Goal: Task Accomplishment & Management: Manage account settings

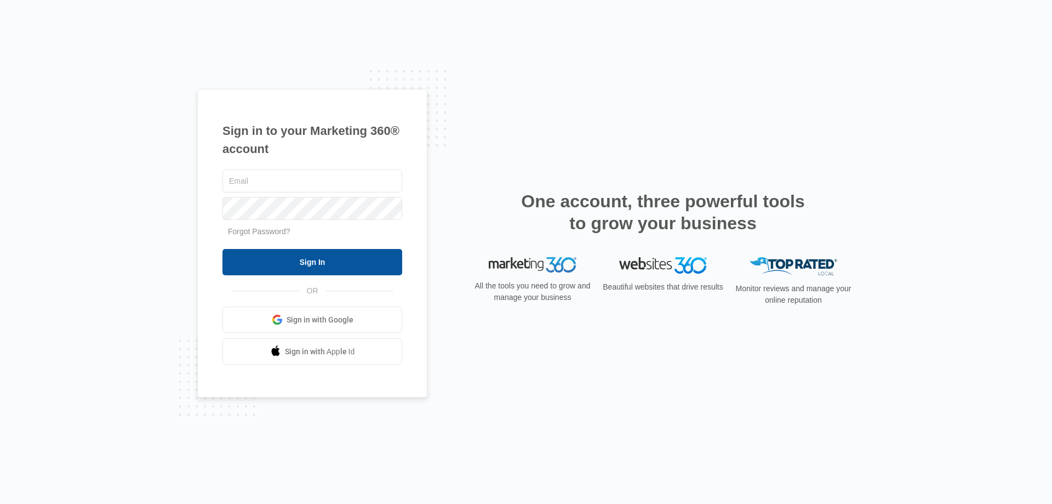
type input "[EMAIL_ADDRESS][DOMAIN_NAME]"
click at [315, 263] on input "Sign In" at bounding box center [313, 262] width 180 height 26
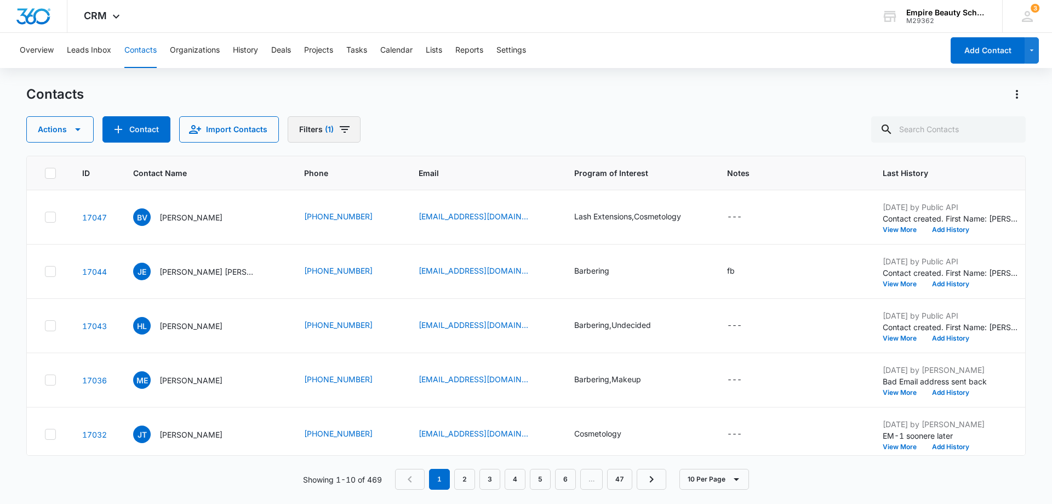
click at [341, 131] on icon "Filters" at bounding box center [344, 129] width 13 height 13
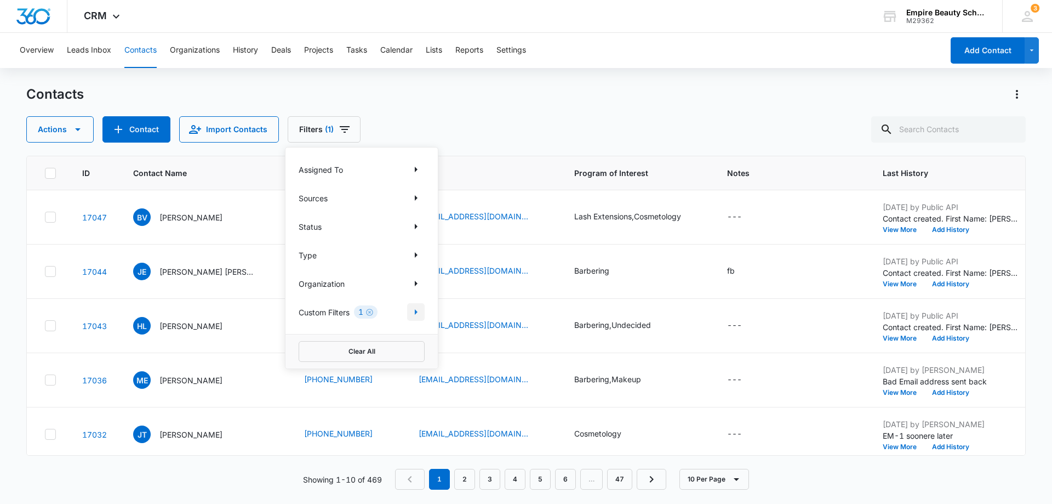
click at [415, 316] on icon "Show Custom Filters filters" at bounding box center [415, 311] width 13 height 13
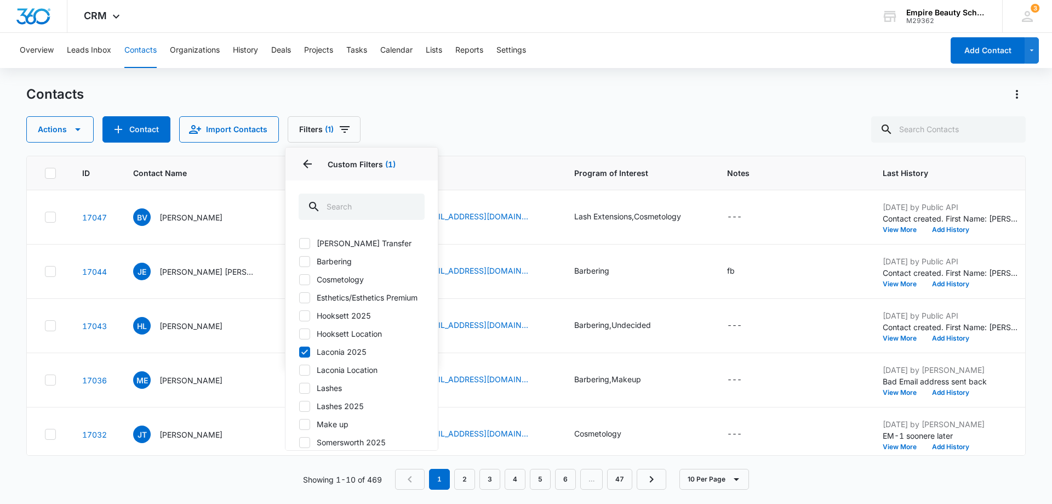
drag, startPoint x: 512, startPoint y: 153, endPoint x: 535, endPoint y: 131, distance: 31.8
click at [513, 153] on div "Contacts Actions Contact Import Contacts Filters (1) Assigned To Sources Status…" at bounding box center [526, 294] width 1000 height 417
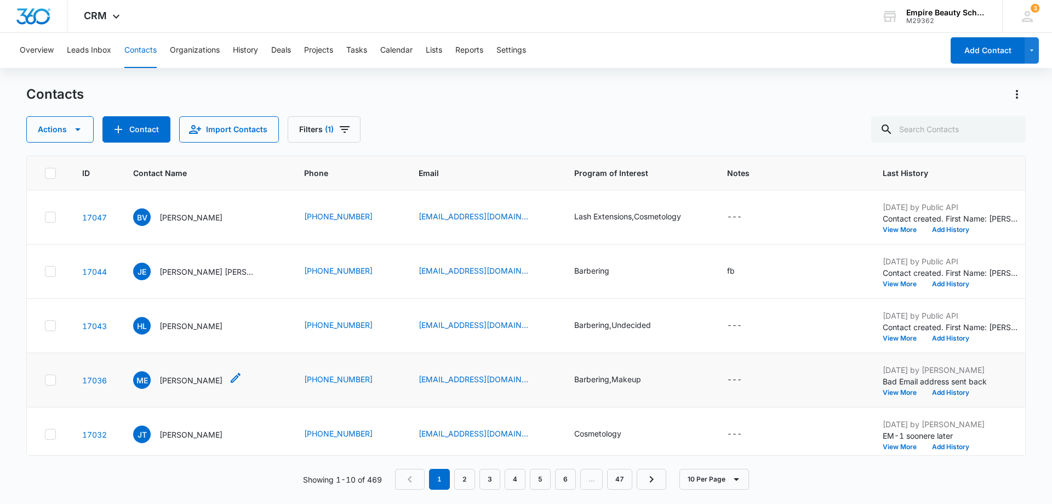
click at [177, 381] on p "[PERSON_NAME]" at bounding box center [191, 380] width 63 height 12
click at [953, 394] on button "Add History" at bounding box center [951, 392] width 53 height 7
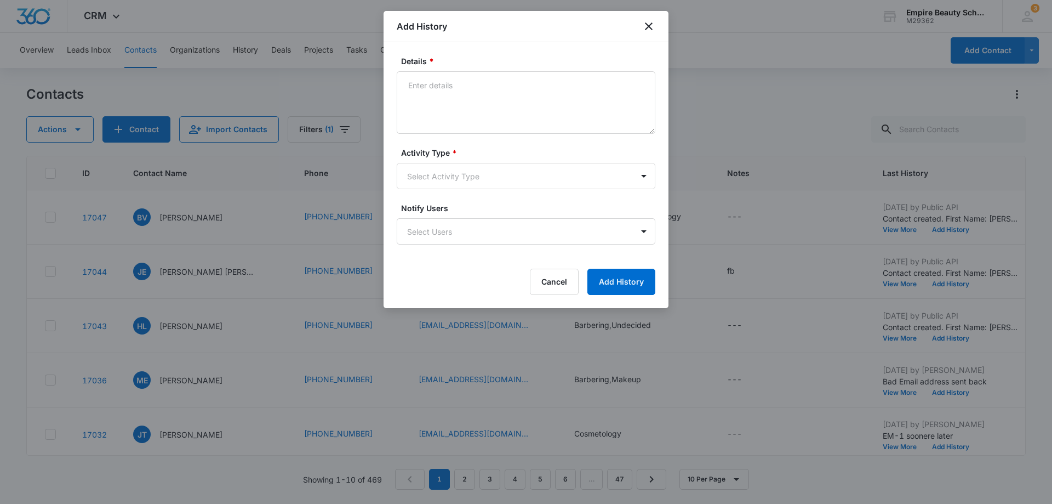
click at [795, 326] on div at bounding box center [526, 252] width 1052 height 504
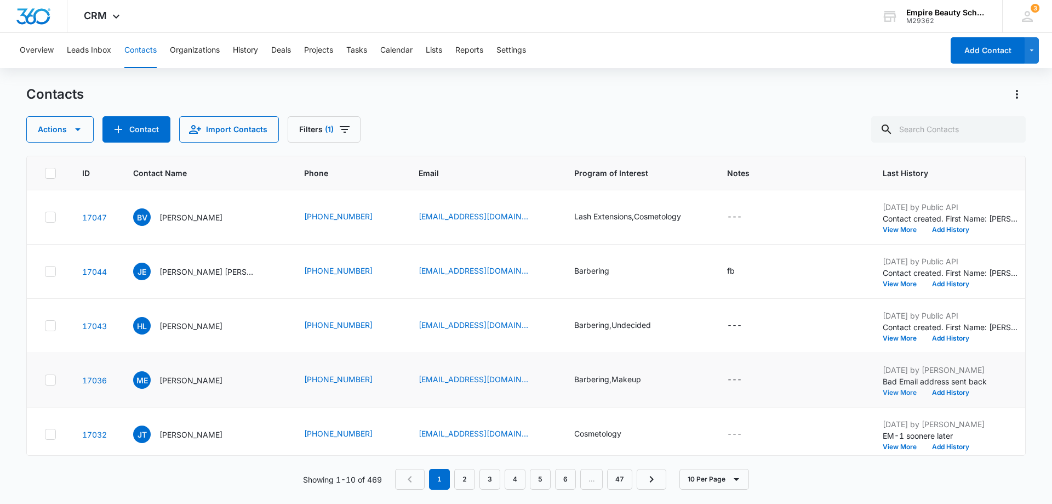
click at [900, 389] on button "View More" at bounding box center [904, 392] width 42 height 7
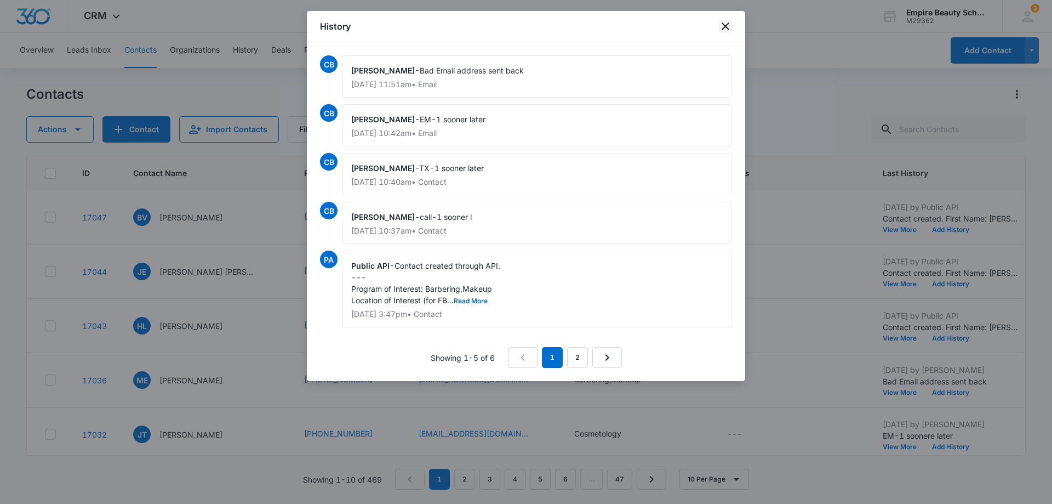
click at [724, 24] on icon "close" at bounding box center [726, 26] width 8 height 8
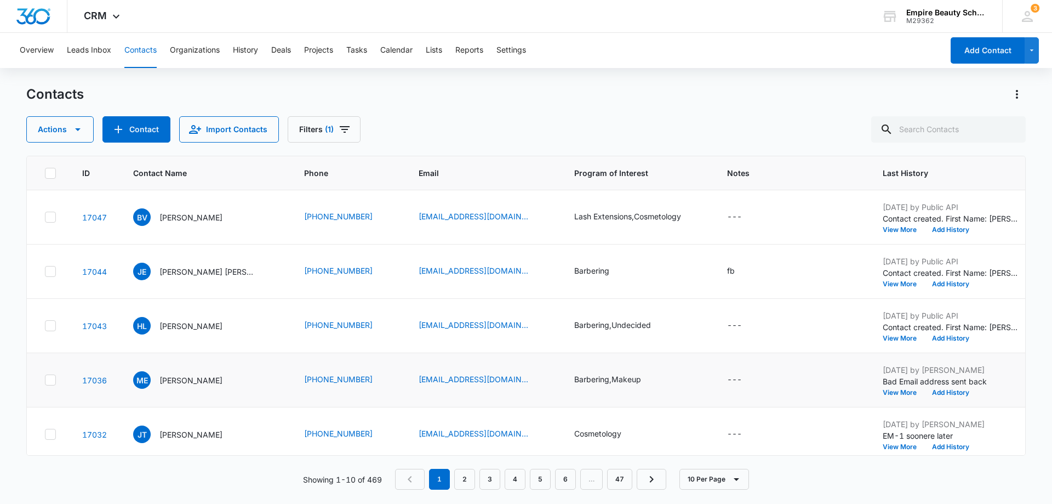
click at [937, 388] on div "Oct 6, 2025 by Chantelle Barton Bad Email address sent back View More Add Histo…" at bounding box center [951, 380] width 137 height 32
click at [937, 390] on button "Add History" at bounding box center [951, 392] width 53 height 7
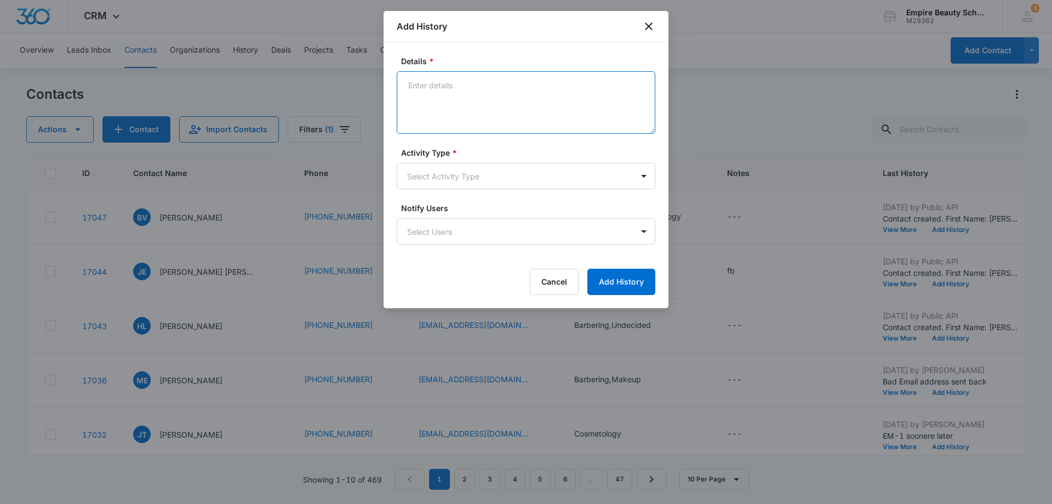
click at [421, 86] on textarea "Details *" at bounding box center [526, 102] width 259 height 62
type textarea "Csall-How long"
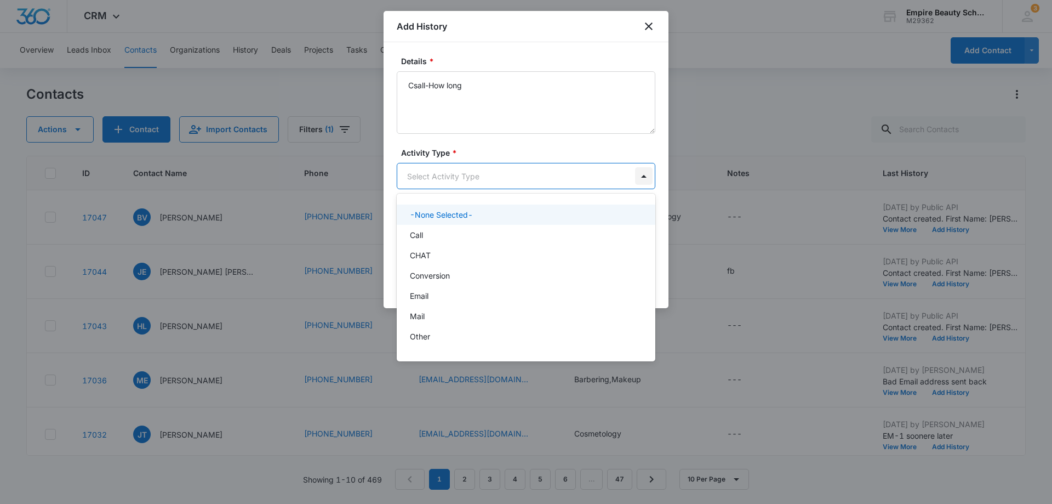
click at [645, 179] on body "CRM Apps Forms CRM Email Shop Payments POS Files Brand Settings AI Assistant Em…" at bounding box center [526, 252] width 1052 height 504
click at [524, 236] on div "Call" at bounding box center [525, 235] width 230 height 12
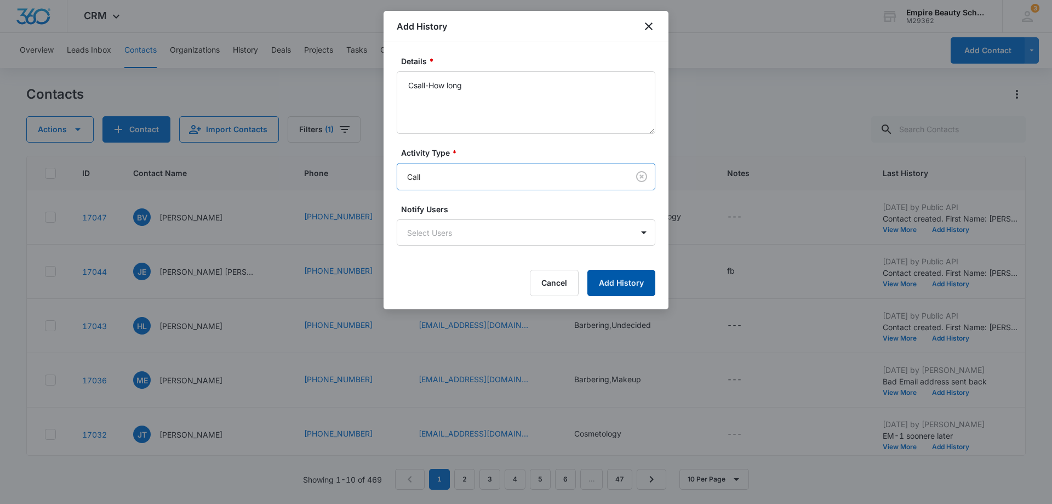
click at [635, 286] on button "Add History" at bounding box center [622, 283] width 68 height 26
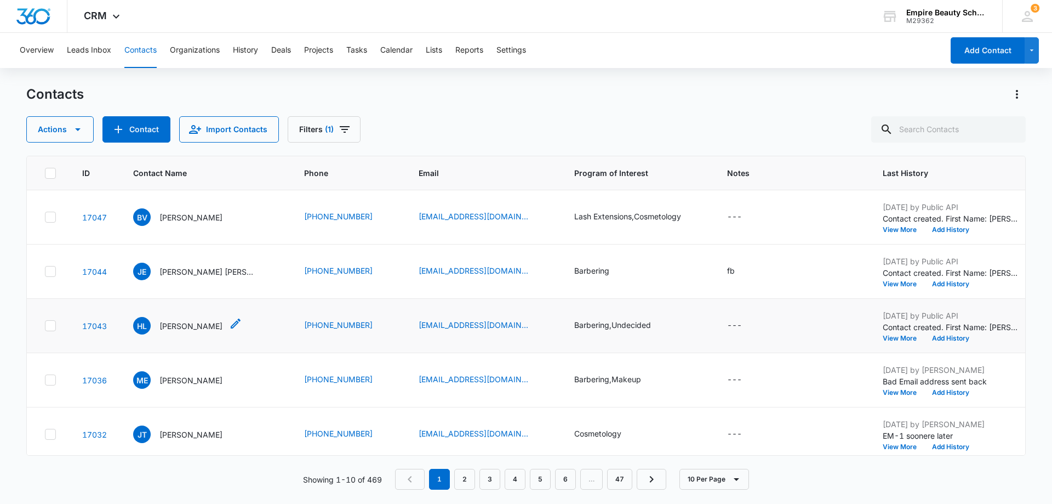
click at [185, 328] on p "[PERSON_NAME]" at bounding box center [191, 326] width 63 height 12
click at [954, 337] on button "Add History" at bounding box center [951, 338] width 53 height 7
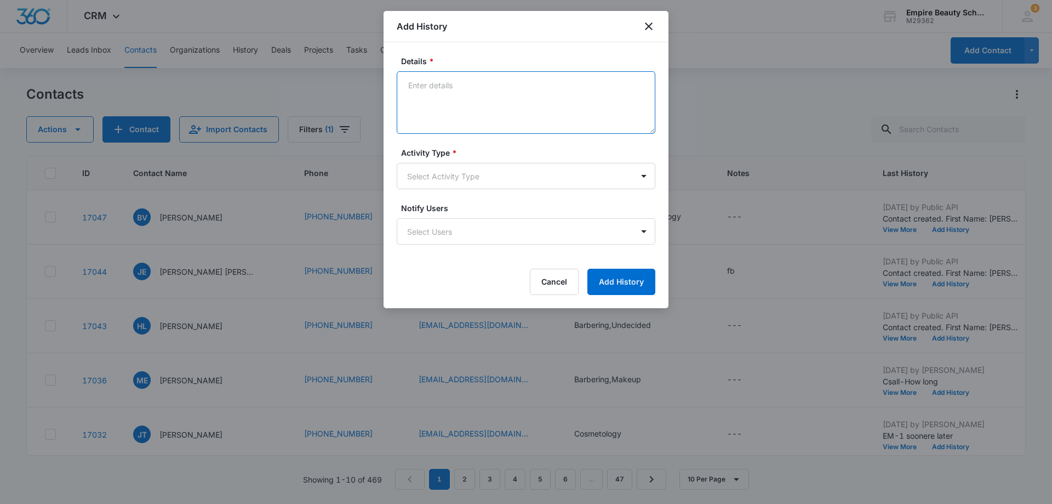
click at [415, 89] on textarea "Details *" at bounding box center [526, 102] width 259 height 62
type textarea "call 1 sooner"
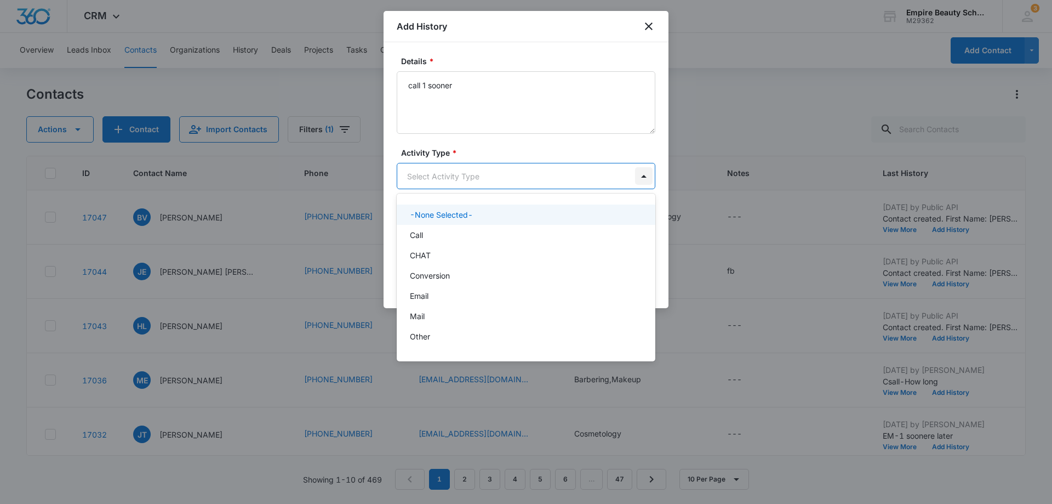
click at [644, 175] on body "CRM Apps Forms CRM Email Shop Payments POS Files Brand Settings AI Assistant Em…" at bounding box center [526, 252] width 1052 height 504
click at [559, 233] on div "Call" at bounding box center [525, 235] width 230 height 12
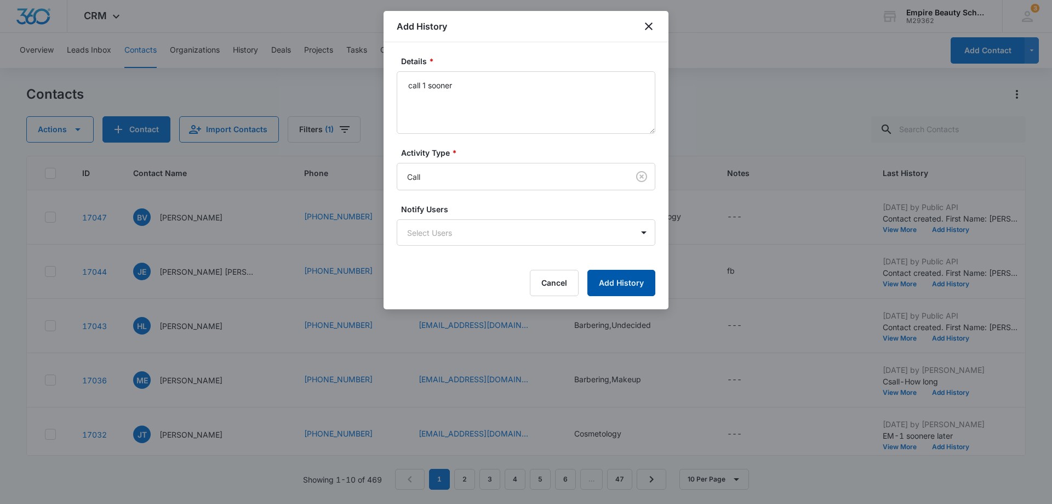
click at [637, 285] on button "Add History" at bounding box center [622, 283] width 68 height 26
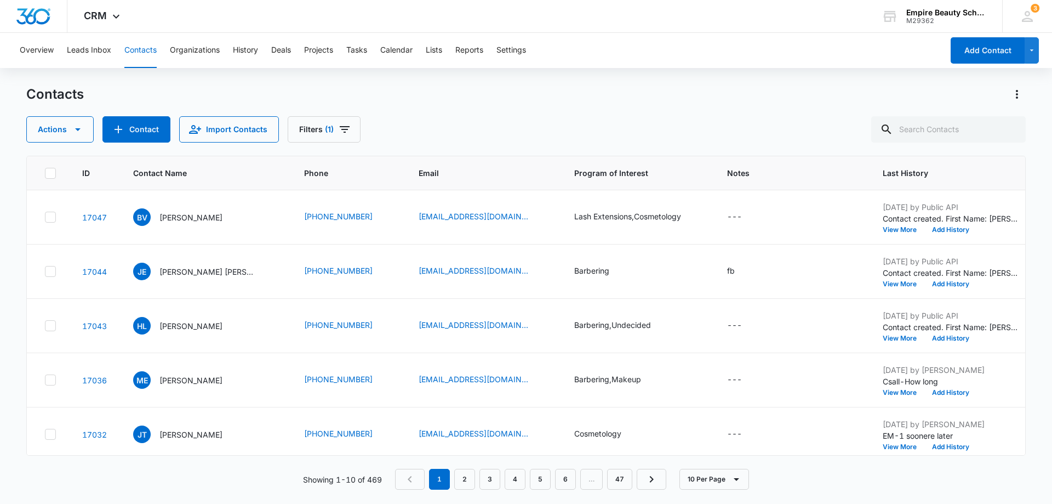
click at [696, 82] on div "Overview Leads Inbox Contacts Organizations History Deals Projects Tasks Calend…" at bounding box center [526, 268] width 1052 height 470
click at [942, 339] on button "Add History" at bounding box center [951, 338] width 53 height 7
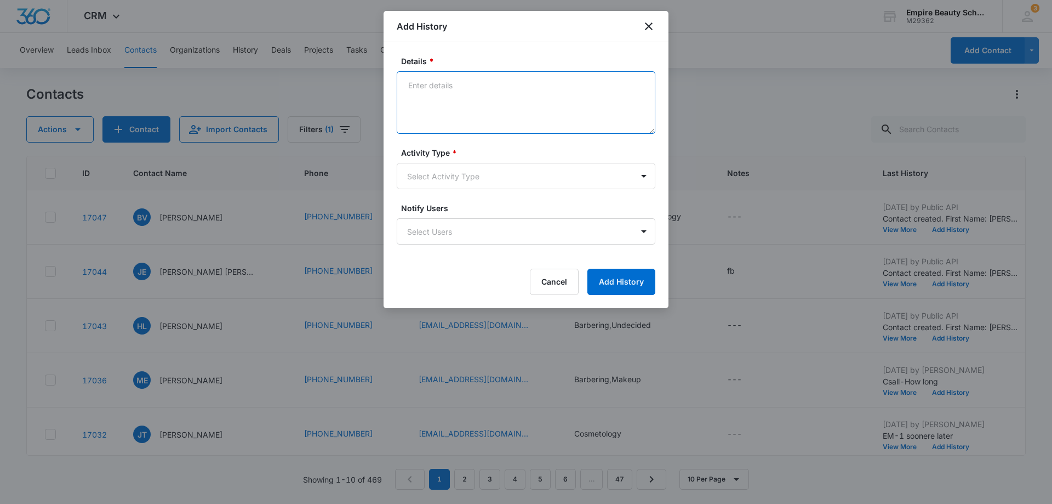
click at [418, 79] on textarea "Details *" at bounding box center [526, 102] width 259 height 62
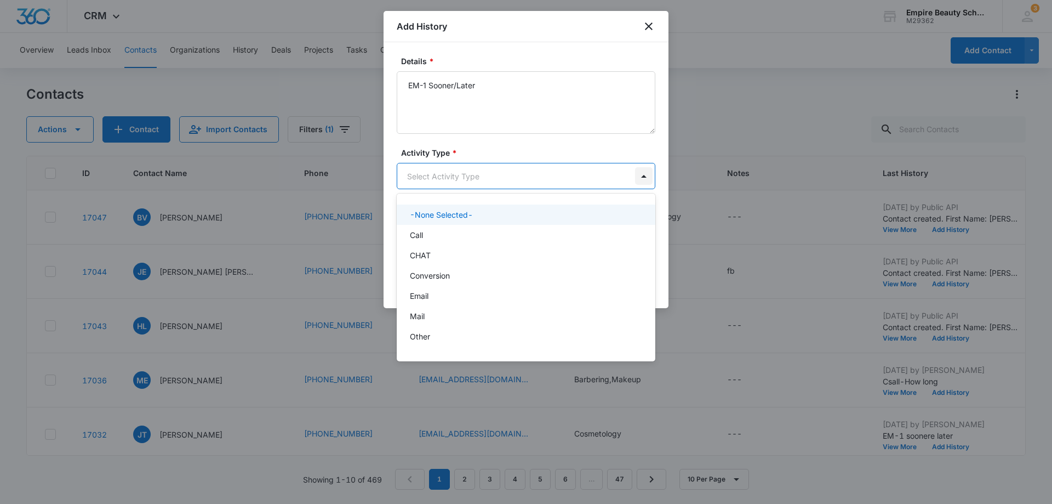
click at [641, 174] on body "CRM Apps Forms CRM Email Shop Payments POS Files Brand Settings AI Assistant Em…" at bounding box center [526, 252] width 1052 height 504
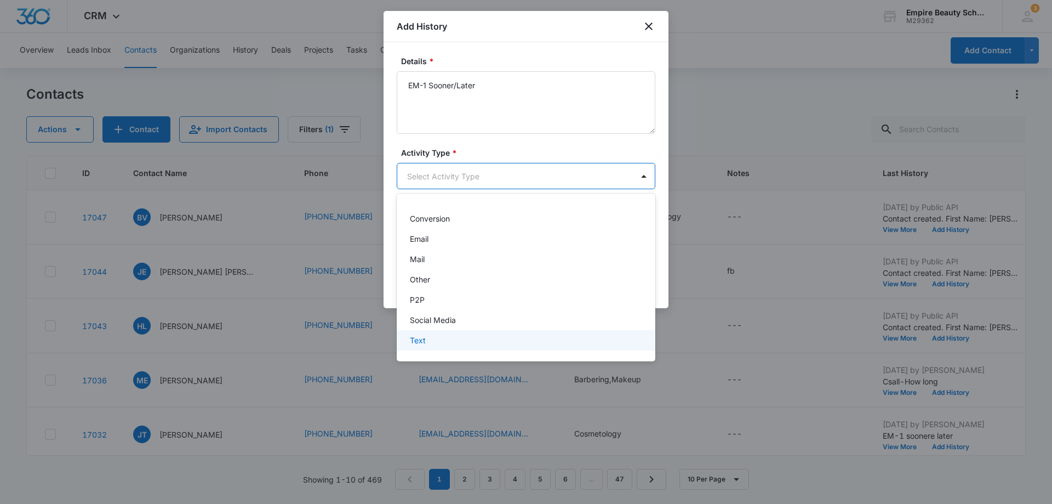
click at [543, 343] on div "Text" at bounding box center [525, 340] width 230 height 12
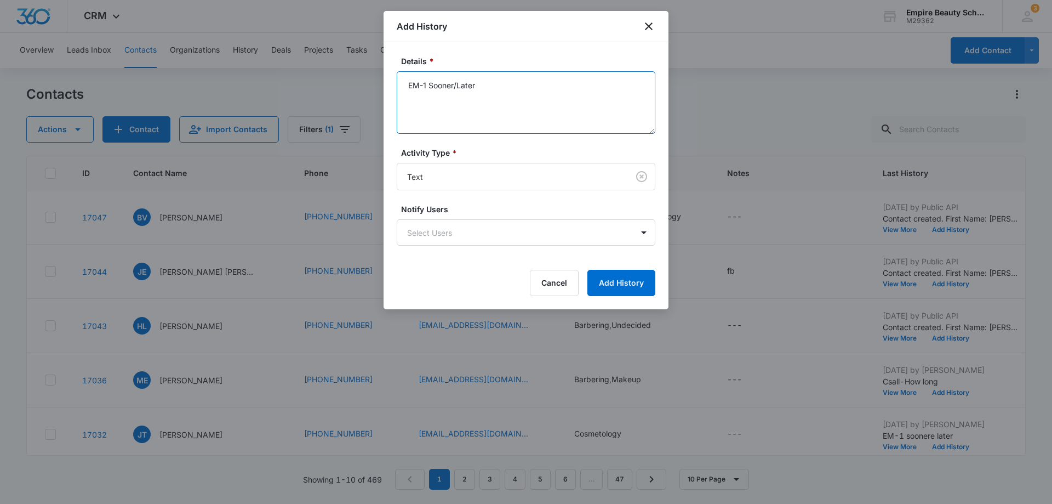
click at [419, 87] on textarea "EM-1 Sooner/Later" at bounding box center [526, 102] width 259 height 62
type textarea "TX-1 Sooner/Later"
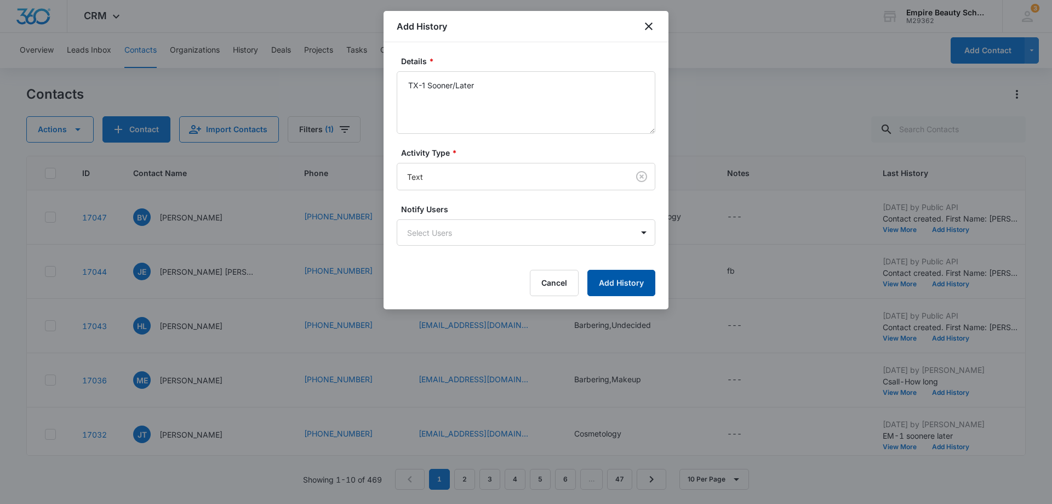
click at [618, 286] on button "Add History" at bounding box center [622, 283] width 68 height 26
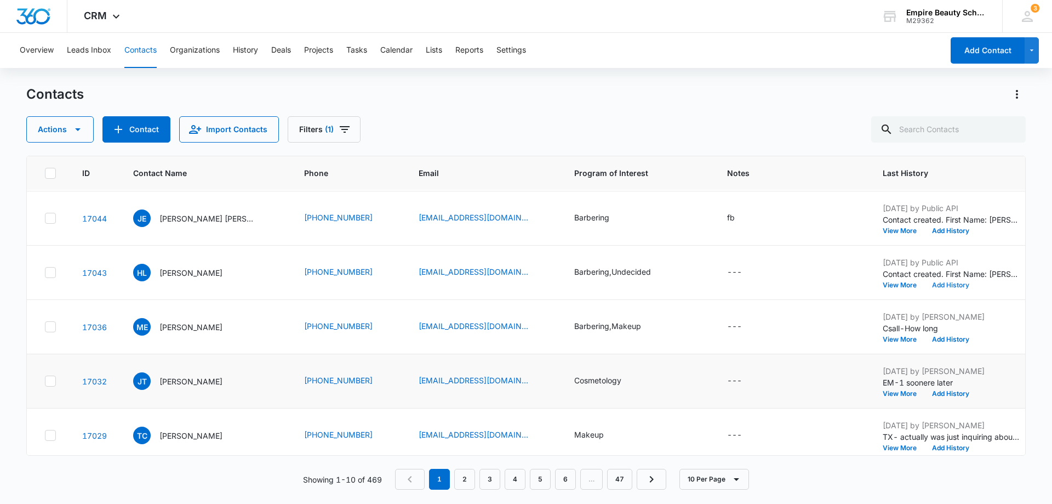
scroll to position [0, 0]
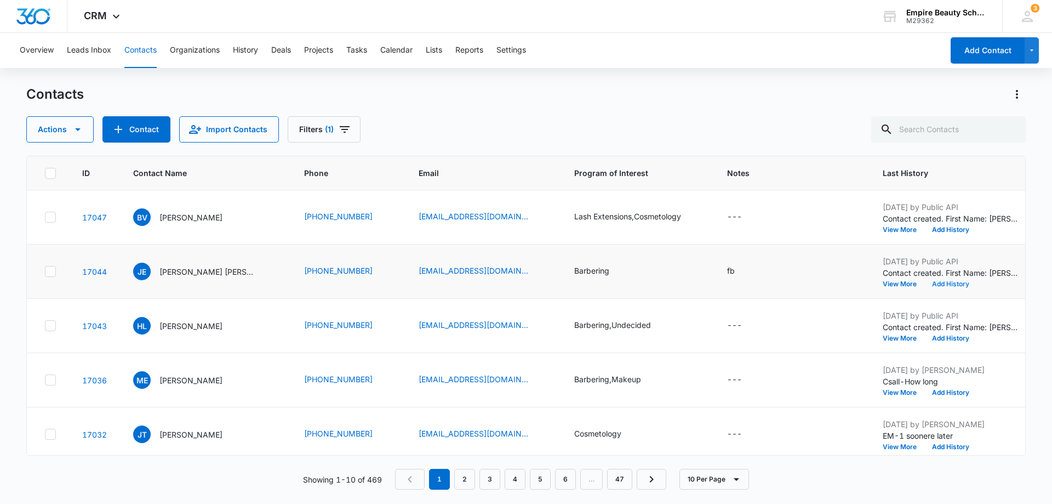
click at [948, 286] on button "Add History" at bounding box center [951, 284] width 53 height 7
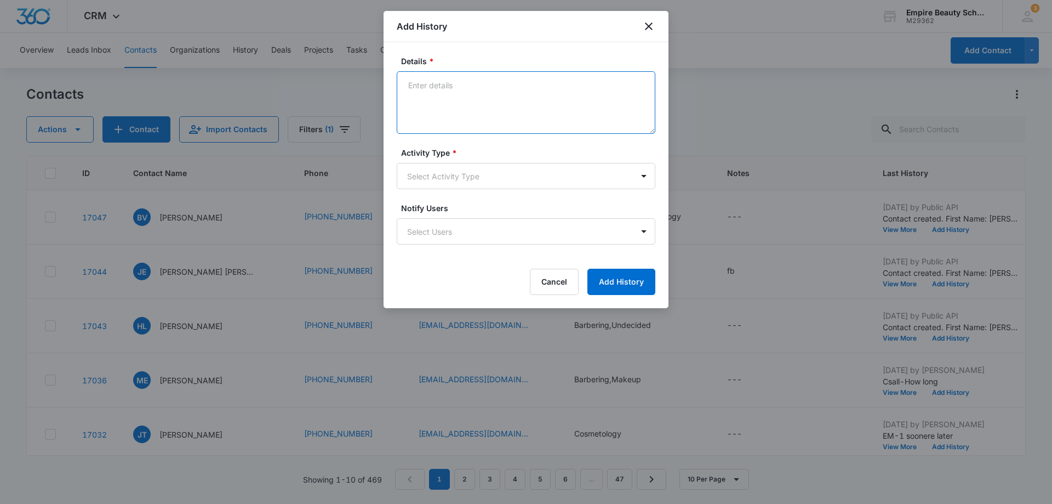
click at [422, 85] on textarea "Details *" at bounding box center [526, 102] width 259 height 62
type textarea "TX-1 sooner/later"
click at [642, 177] on body "CRM Apps Forms CRM Email Shop Payments POS Files Brand Settings AI Assistant Em…" at bounding box center [526, 252] width 1052 height 504
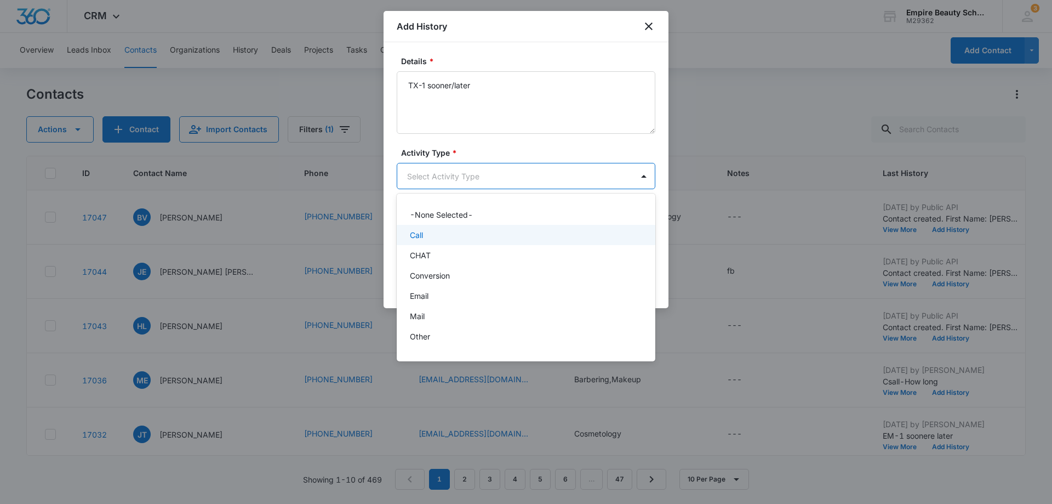
scroll to position [57, 0]
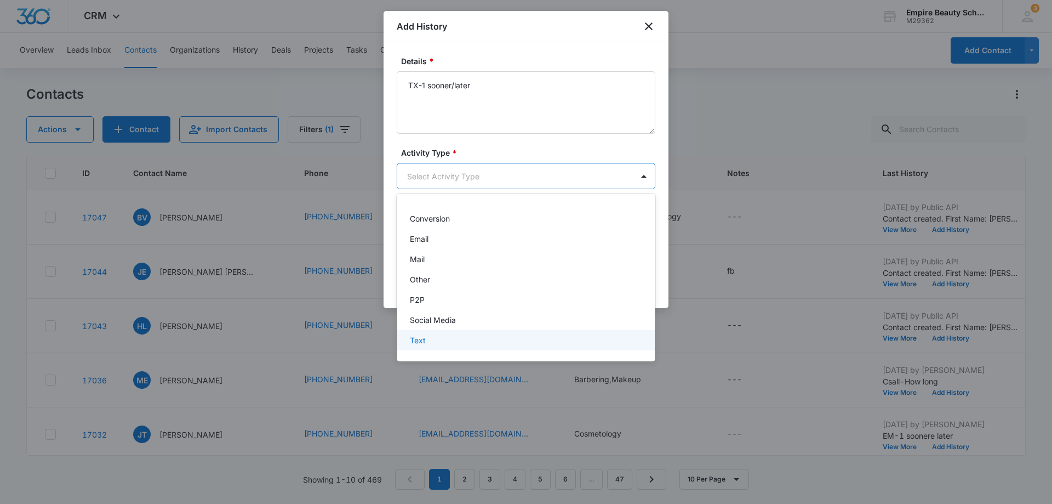
click at [548, 345] on div "Text" at bounding box center [525, 340] width 230 height 12
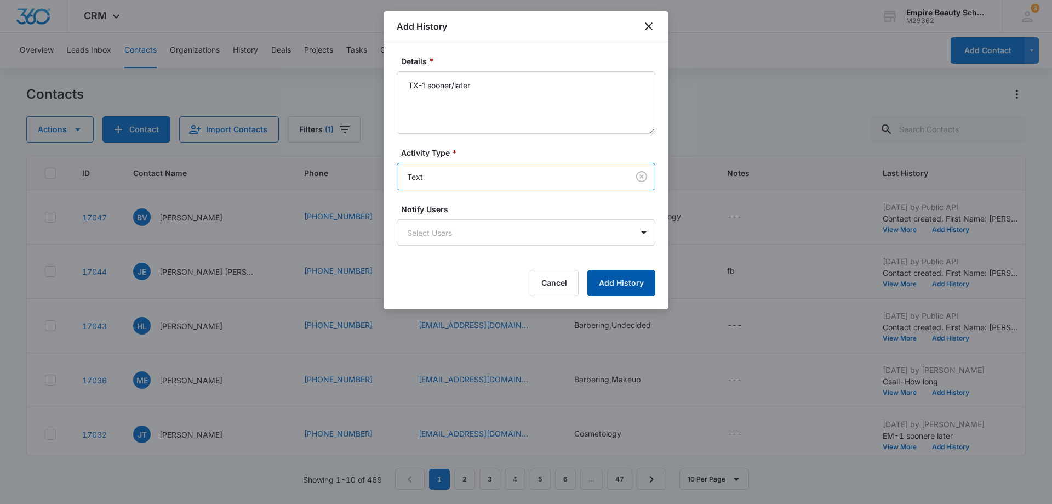
click at [619, 284] on button "Add History" at bounding box center [622, 283] width 68 height 26
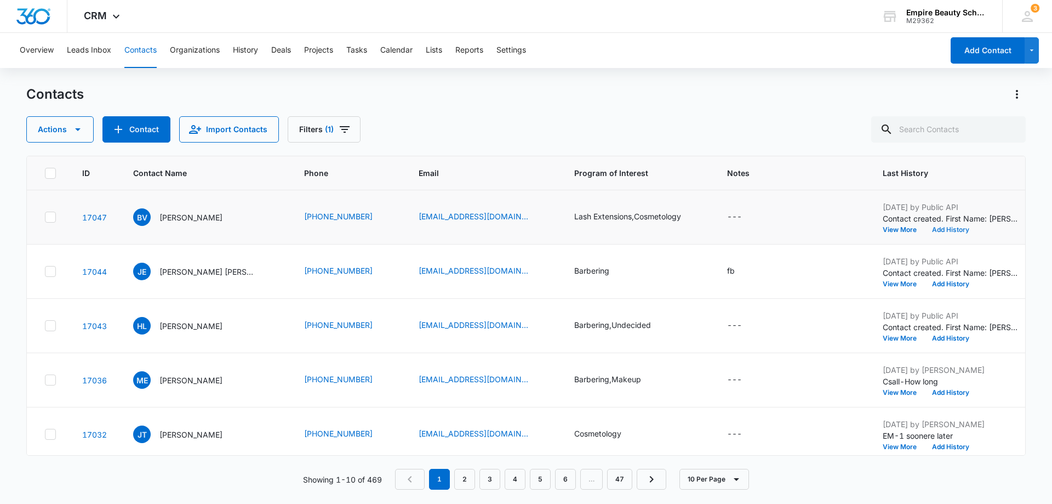
click at [955, 231] on button "Add History" at bounding box center [951, 229] width 53 height 7
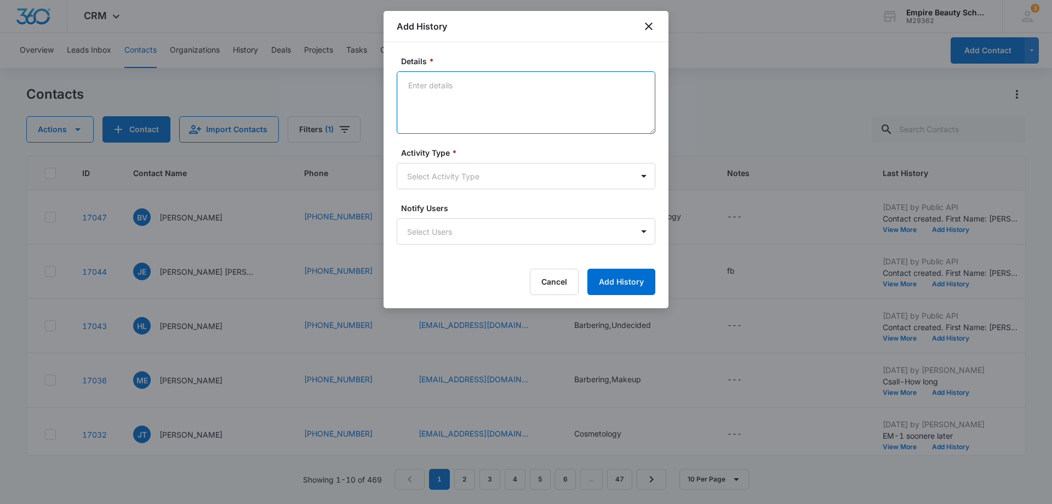
click at [424, 85] on textarea "Details *" at bounding box center [526, 102] width 259 height 62
type textarea "TX-1 sooner/later"
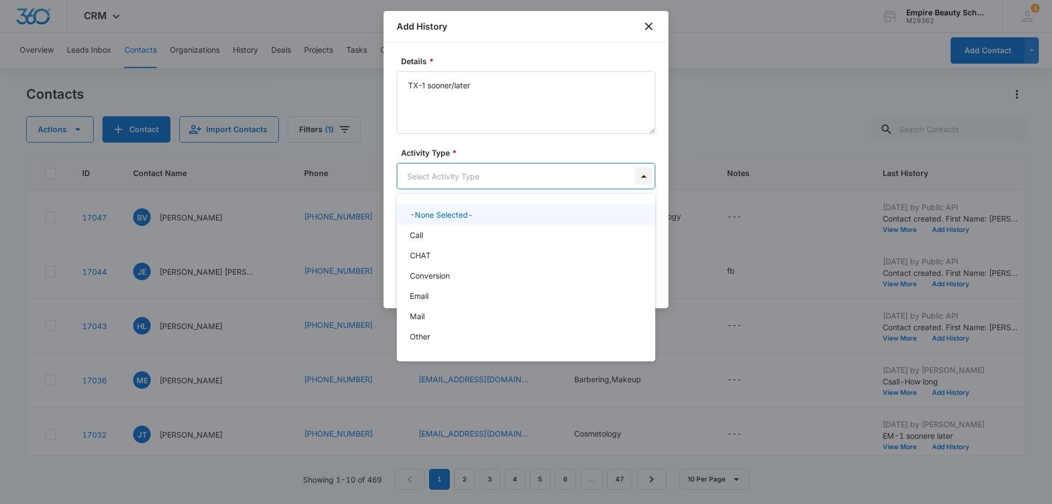
click at [644, 177] on body "CRM Apps Forms CRM Email Shop Payments POS Files Brand Settings AI Assistant Em…" at bounding box center [526, 252] width 1052 height 504
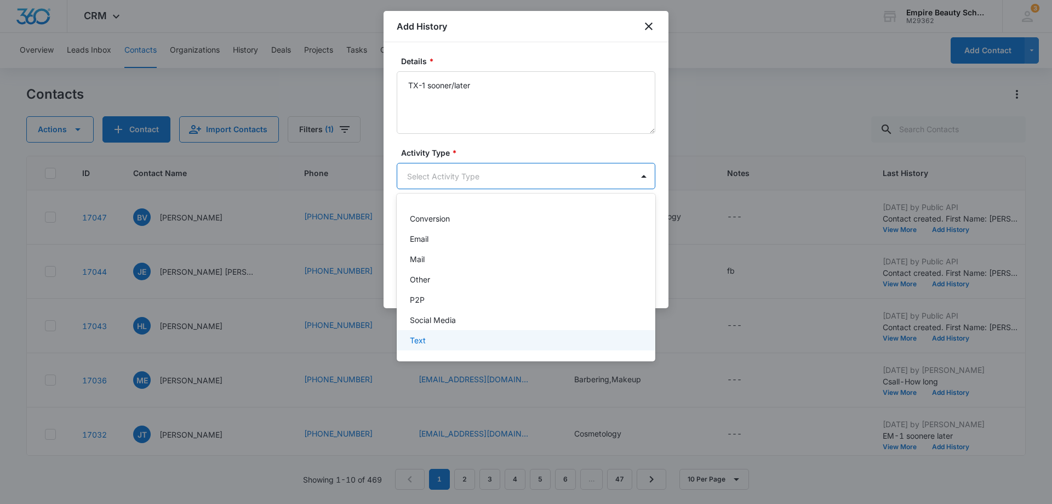
click at [578, 342] on div "Text" at bounding box center [525, 340] width 230 height 12
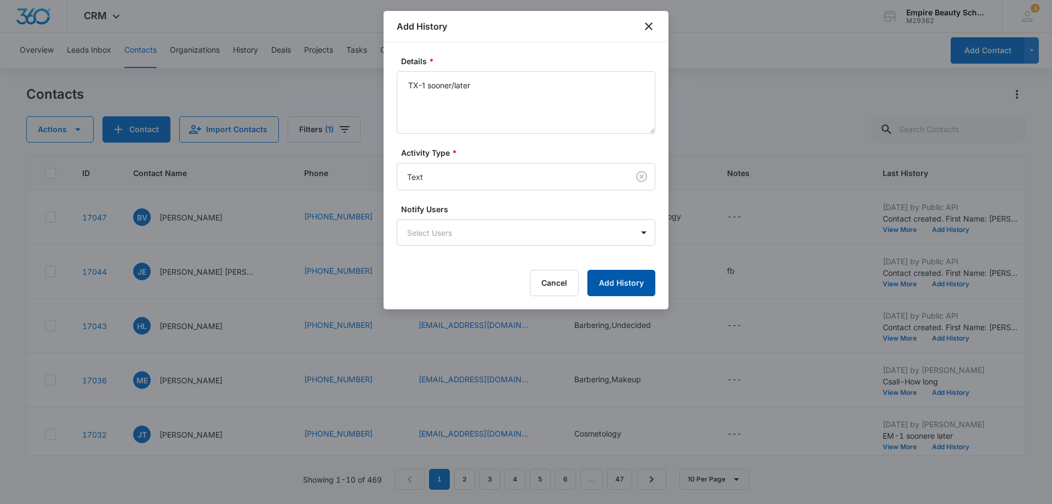
click at [617, 287] on button "Add History" at bounding box center [622, 283] width 68 height 26
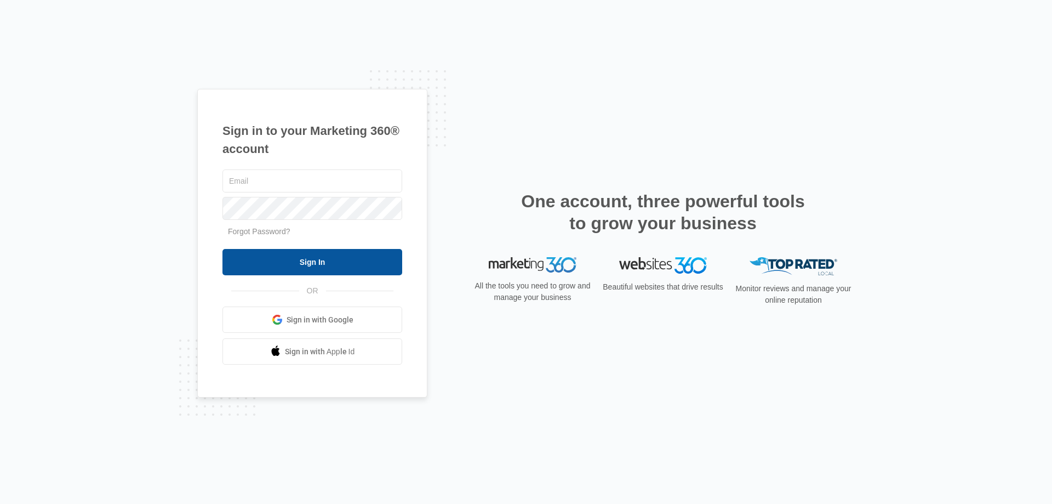
type input "[EMAIL_ADDRESS][DOMAIN_NAME]"
click at [305, 263] on input "Sign In" at bounding box center [313, 262] width 180 height 26
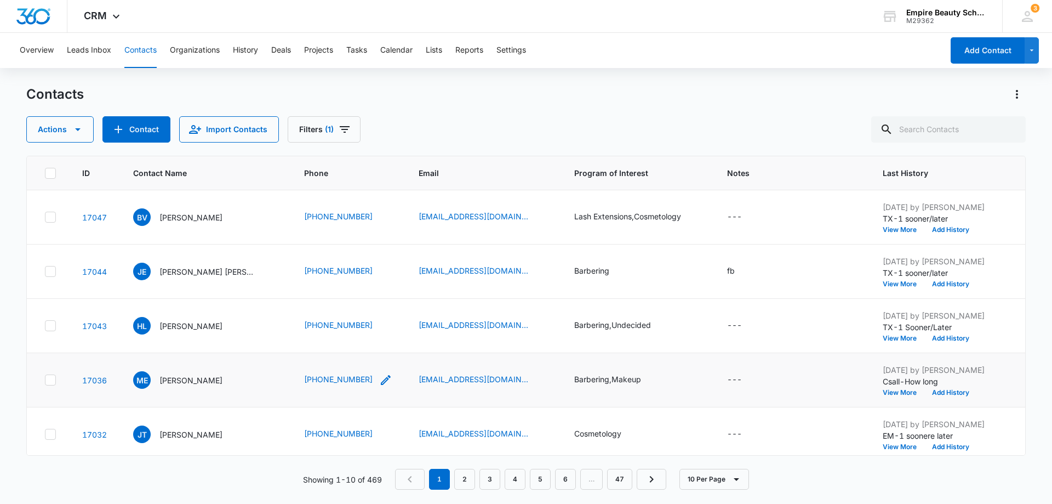
click at [381, 379] on icon "Phone - (505) 206-7323 - Select to Edit Field" at bounding box center [386, 380] width 10 height 10
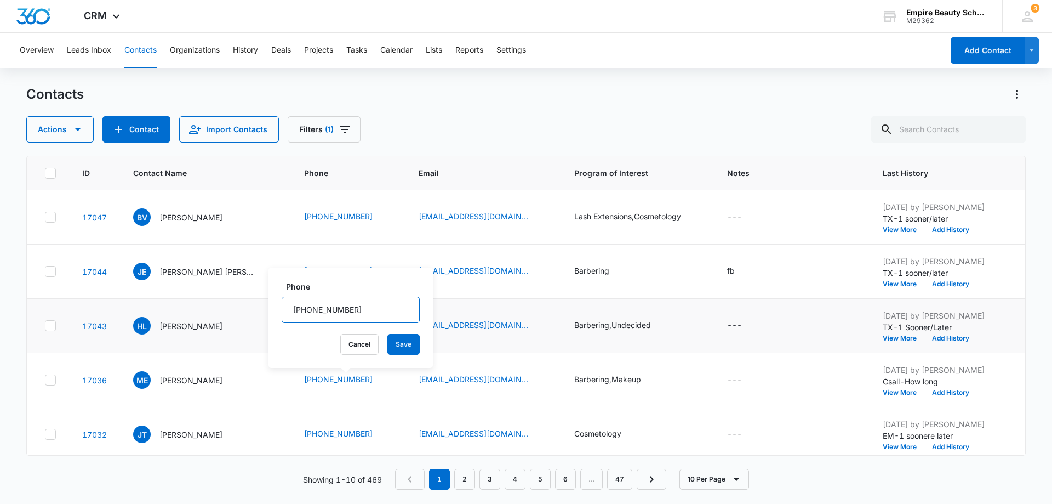
drag, startPoint x: 366, startPoint y: 308, endPoint x: 255, endPoint y: 309, distance: 111.3
click at [255, 309] on tbody "17047 BV [PERSON_NAME] [PHONE_NUMBER] [EMAIL_ADDRESS][DOMAIN_NAME] Lash Extensi…" at bounding box center [610, 461] width 1166 height 543
drag, startPoint x: 358, startPoint y: 310, endPoint x: 240, endPoint y: 292, distance: 119.8
click at [240, 292] on tbody "17047 BV [PERSON_NAME] [PHONE_NUMBER] [EMAIL_ADDRESS][DOMAIN_NAME] Lash Extensi…" at bounding box center [610, 461] width 1166 height 543
type input "5"
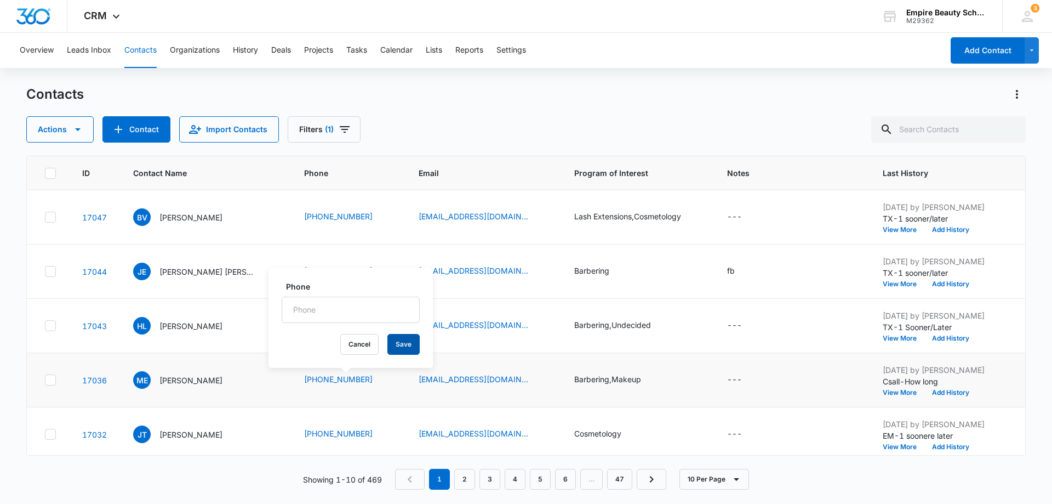
click at [401, 344] on button "Save" at bounding box center [404, 344] width 32 height 21
click at [953, 392] on button "Add History" at bounding box center [951, 392] width 53 height 7
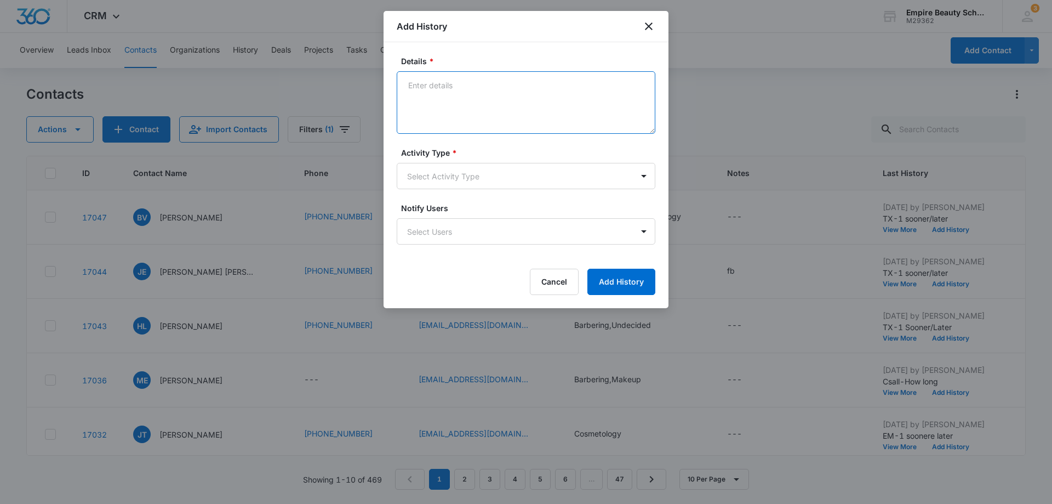
click at [425, 92] on textarea "Details *" at bounding box center [526, 102] width 259 height 62
type textarea "wrong phone#"
click at [648, 174] on body "CRM Apps Forms CRM Email Shop Payments POS Files Brand Settings AI Assistant Em…" at bounding box center [526, 252] width 1052 height 504
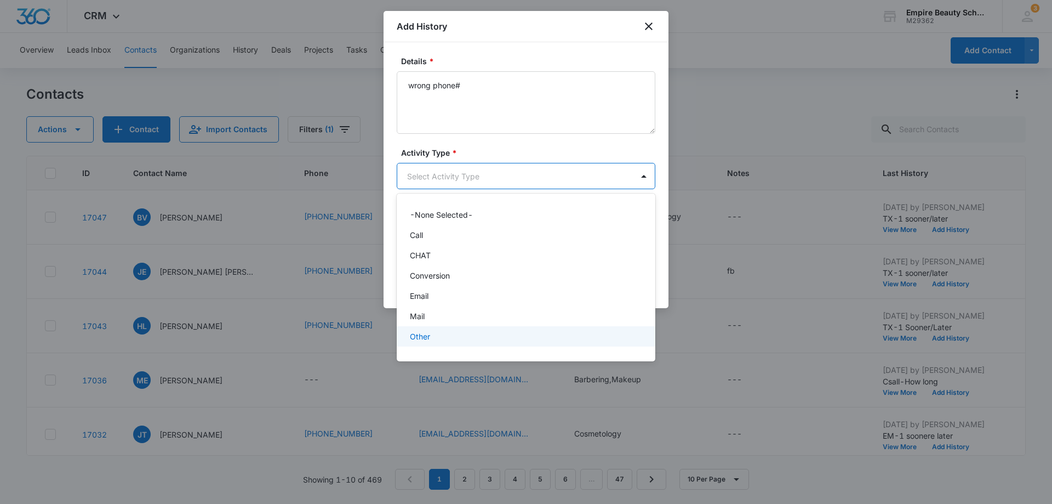
scroll to position [57, 0]
click at [551, 339] on div "Text" at bounding box center [525, 340] width 230 height 12
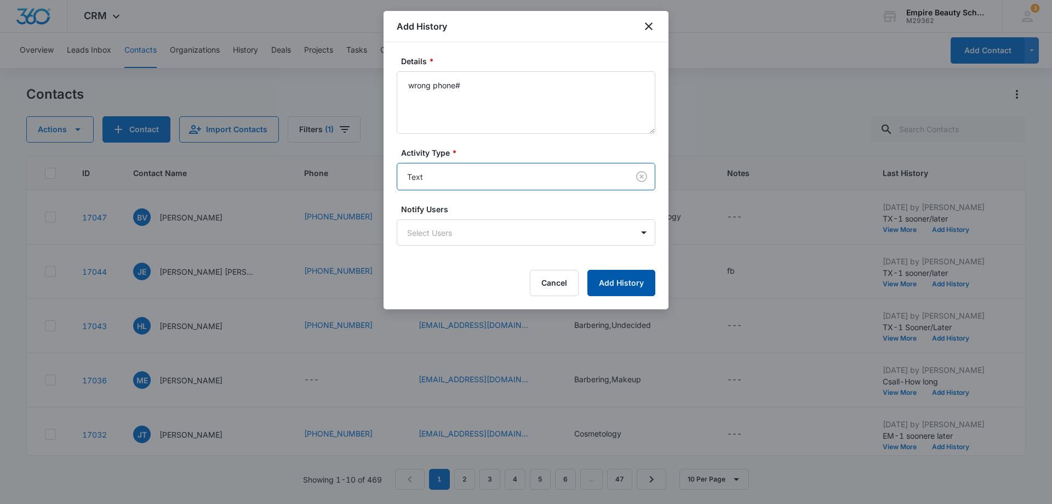
click at [636, 280] on button "Add History" at bounding box center [622, 283] width 68 height 26
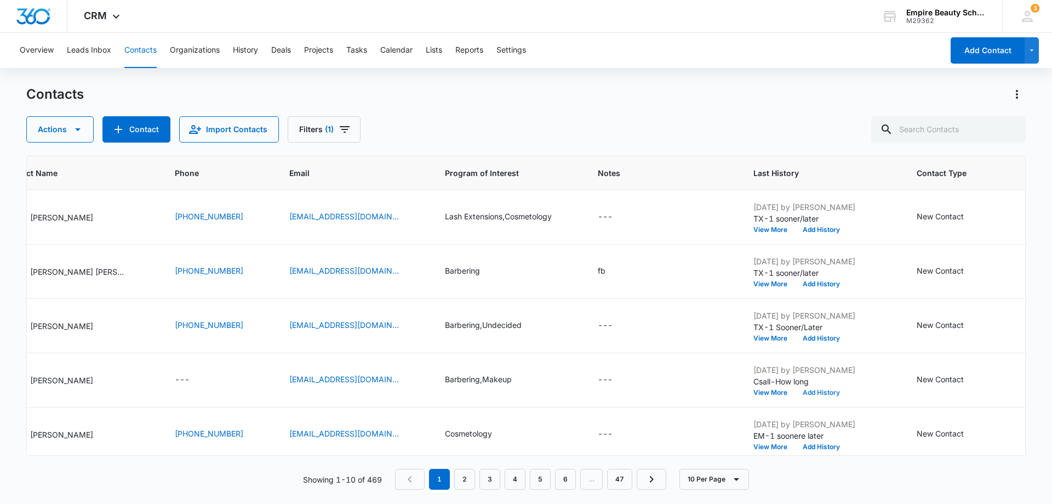
scroll to position [0, 172]
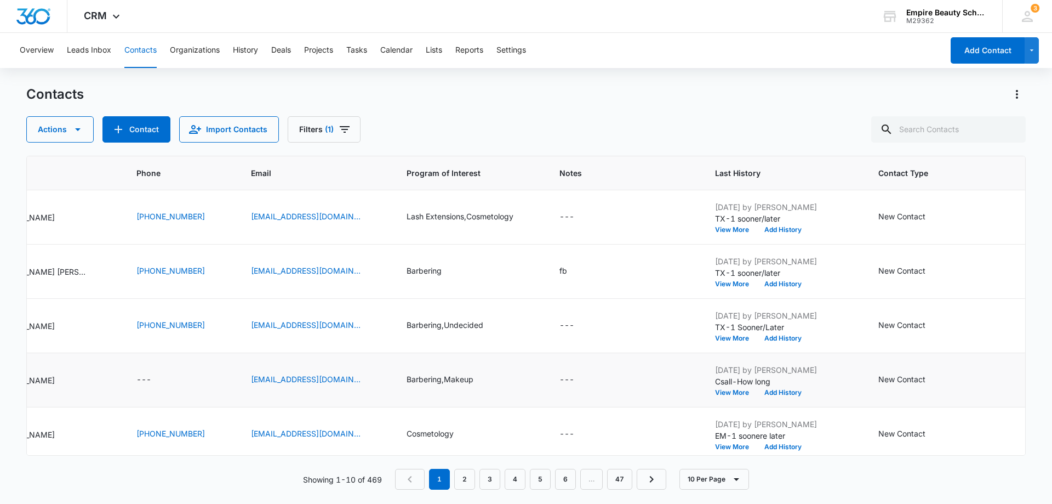
click at [905, 370] on td "New Contact" at bounding box center [946, 380] width 160 height 54
click at [908, 378] on div "New Contact" at bounding box center [902, 379] width 47 height 12
click at [948, 310] on div at bounding box center [951, 309] width 18 height 18
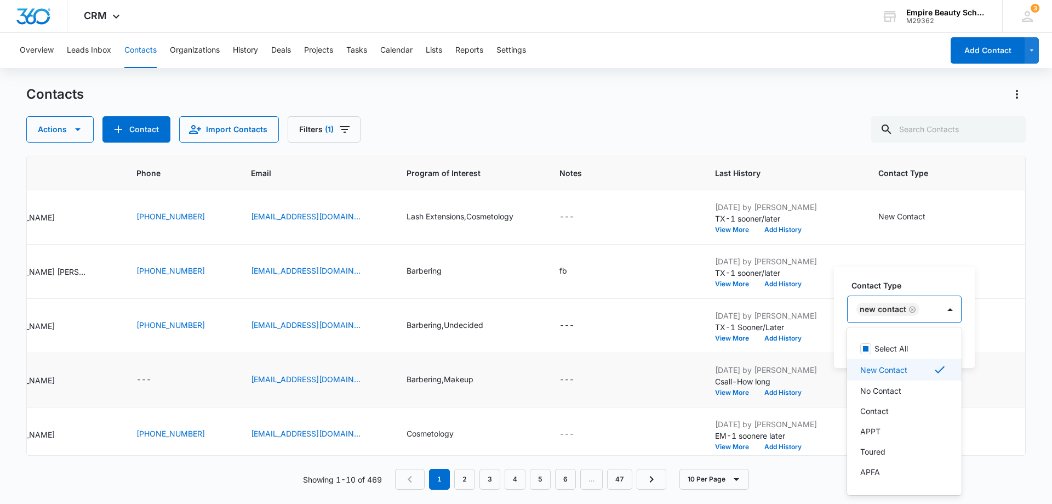
scroll to position [192, 0]
click at [910, 369] on p "DO NOT CONTACT" at bounding box center [896, 373] width 71 height 12
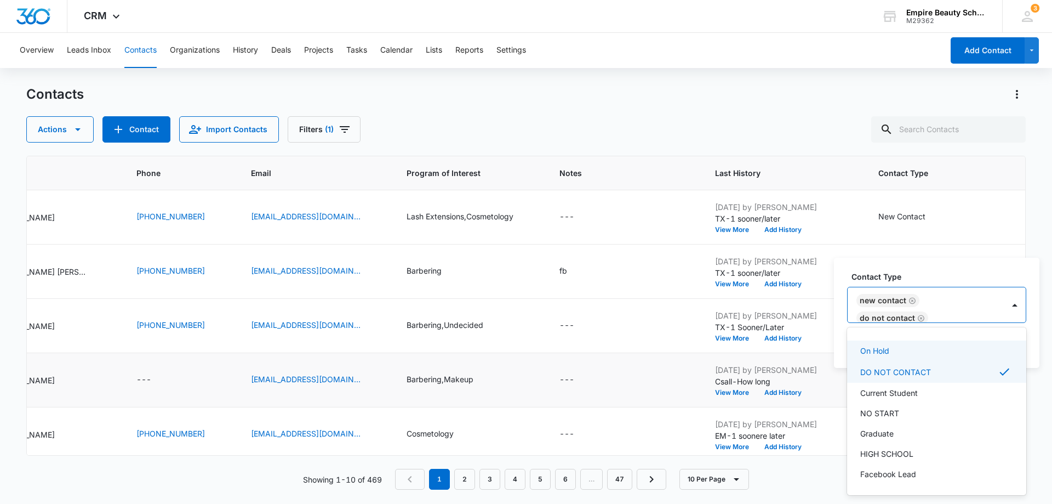
click at [1028, 289] on div "Contact Type option DO NOT CONTACT, selected. 16 results available. Use Up and …" at bounding box center [937, 313] width 206 height 110
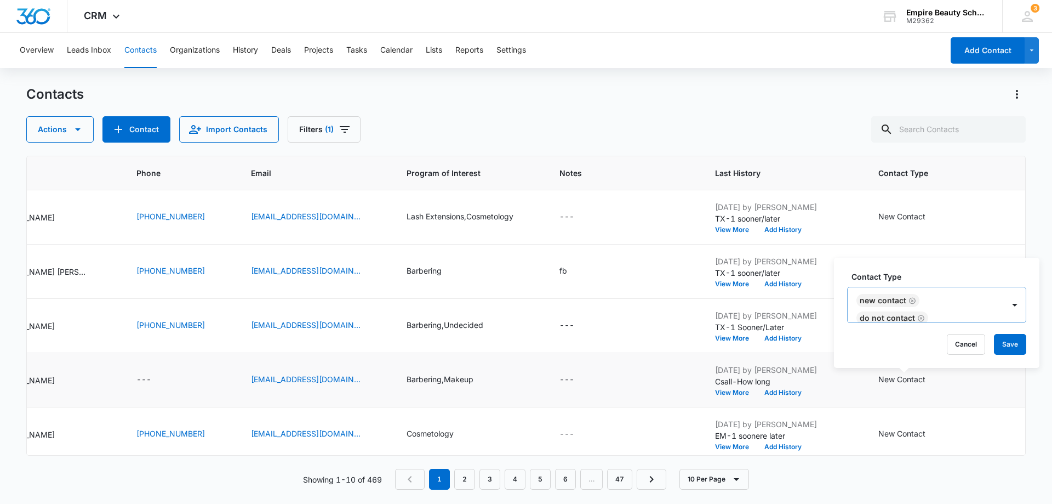
click at [914, 299] on icon "Remove New Contact" at bounding box center [913, 301] width 8 height 8
click at [958, 346] on button "Save" at bounding box center [954, 344] width 32 height 21
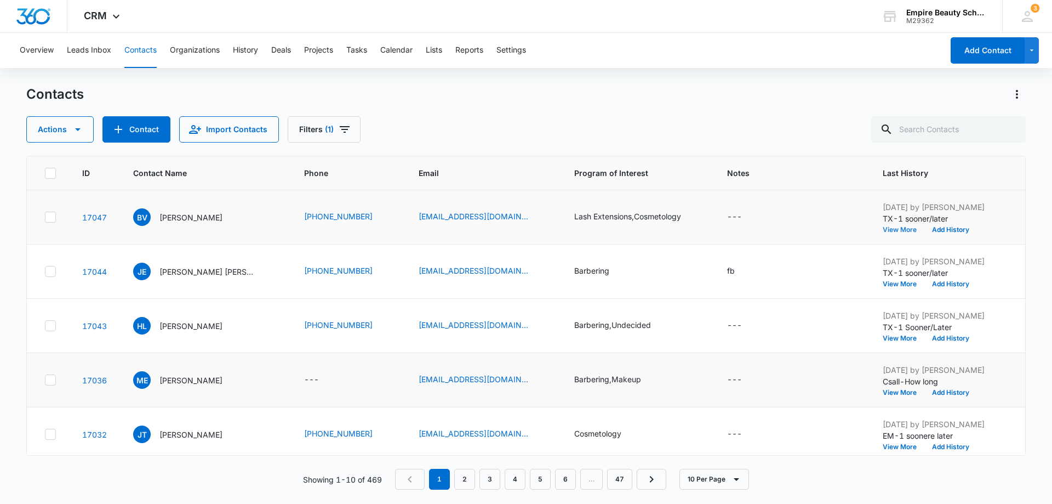
click at [893, 228] on button "View More" at bounding box center [904, 229] width 42 height 7
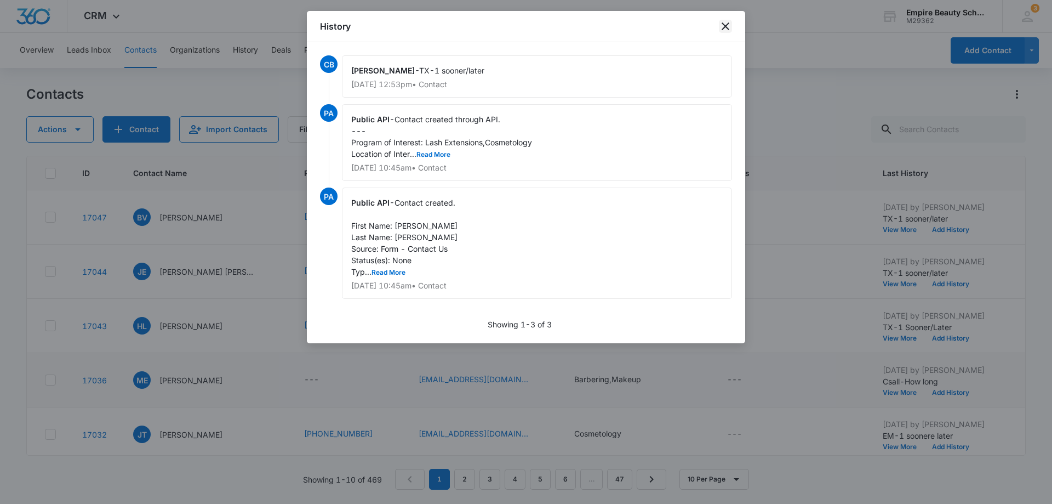
click at [729, 27] on icon "close" at bounding box center [725, 26] width 13 height 13
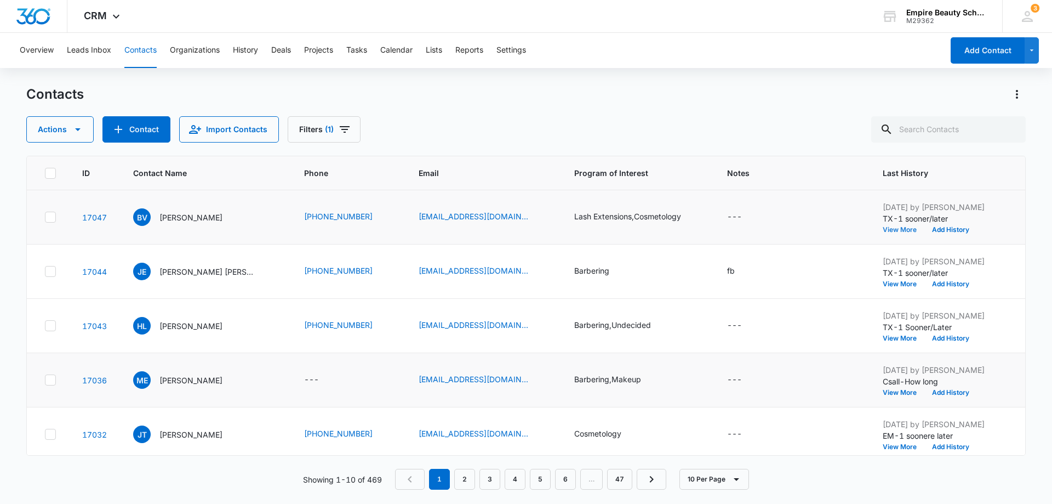
click at [891, 229] on button "View More" at bounding box center [904, 229] width 42 height 7
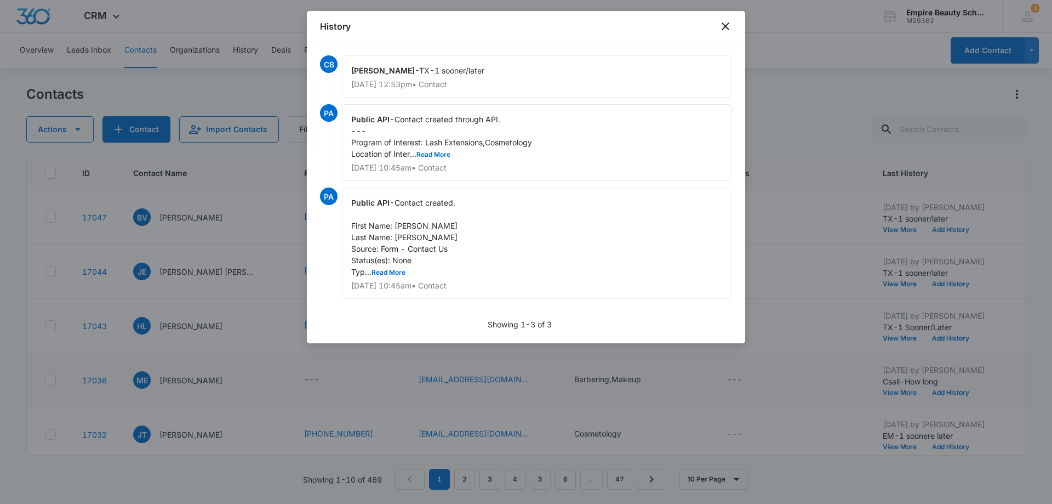
click at [820, 76] on div at bounding box center [526, 252] width 1052 height 504
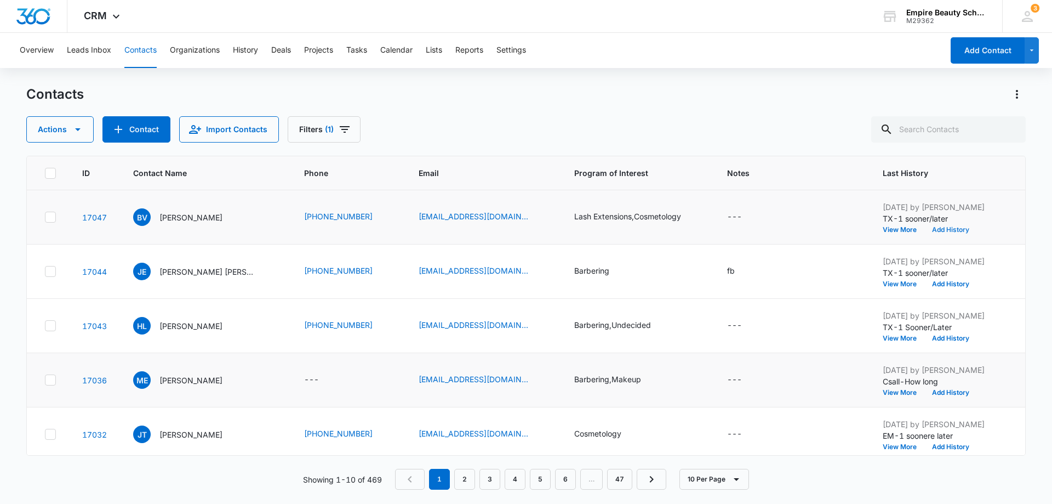
click at [949, 231] on button "Add History" at bounding box center [951, 229] width 53 height 7
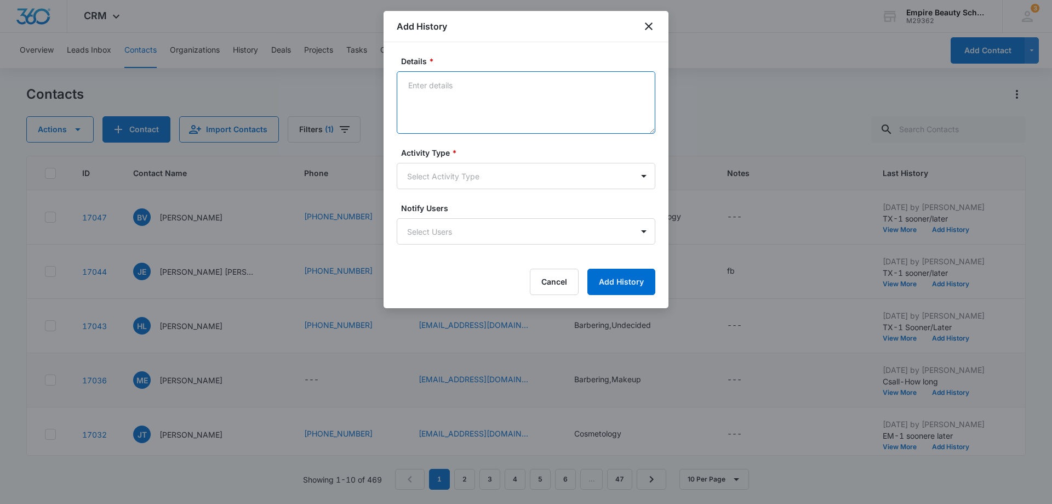
click at [419, 89] on textarea "Details *" at bounding box center [526, 102] width 259 height 62
type textarea "call-1 sooner or later"
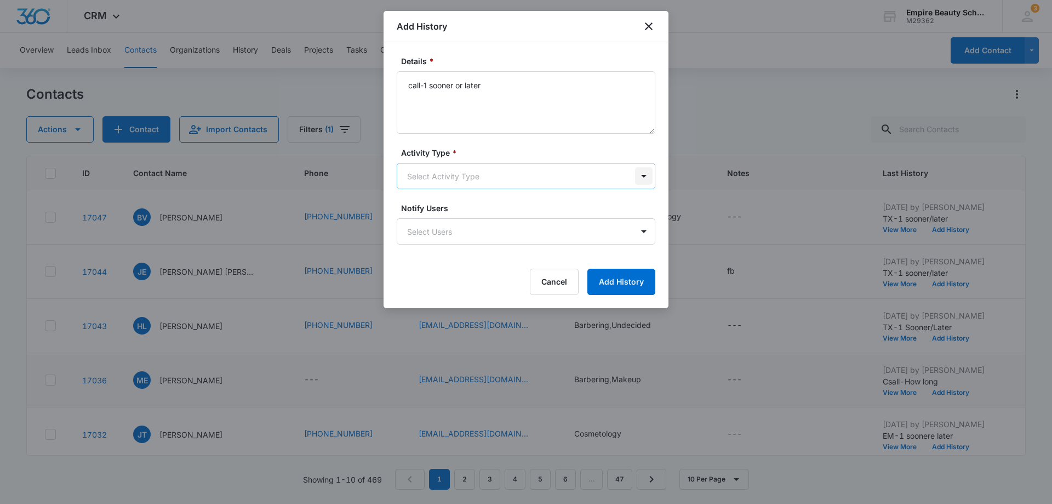
click at [647, 175] on body "CRM Apps Forms CRM Email Shop Payments POS Files Brand Settings AI Assistant Em…" at bounding box center [526, 252] width 1052 height 504
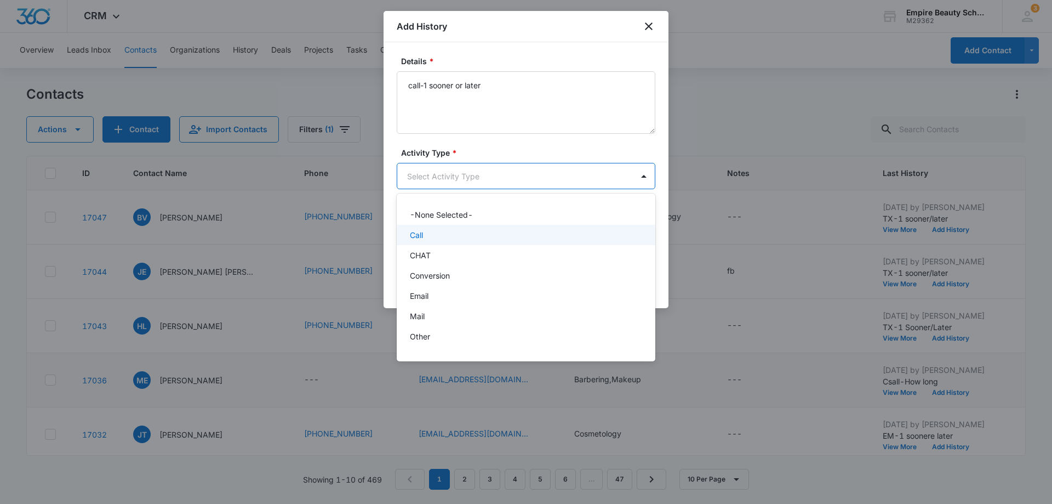
click at [522, 235] on div "Call" at bounding box center [525, 235] width 230 height 12
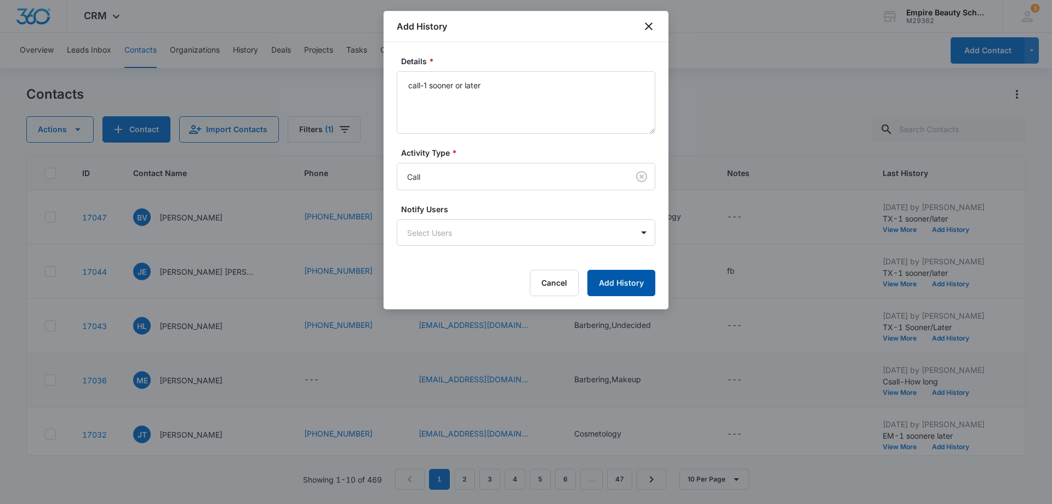
click at [644, 282] on button "Add History" at bounding box center [622, 283] width 68 height 26
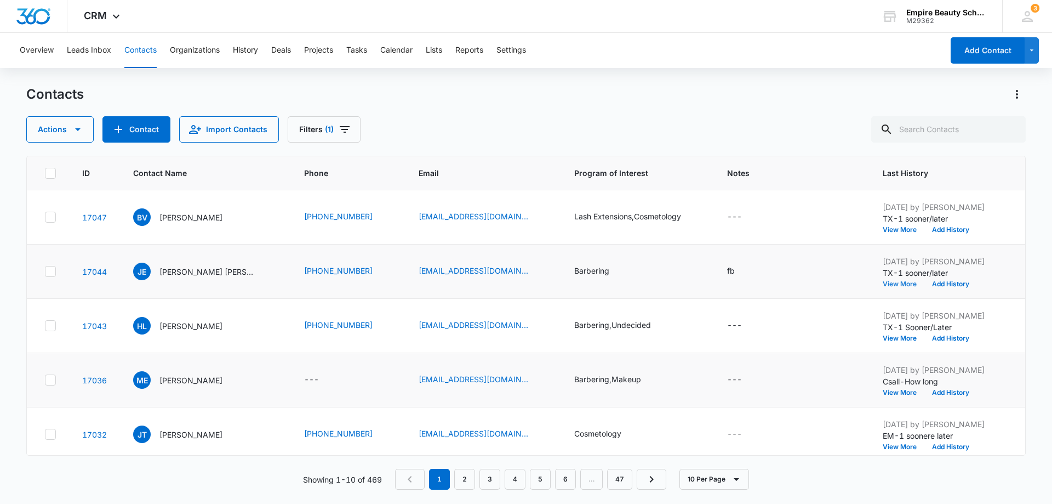
click at [895, 285] on button "View More" at bounding box center [904, 284] width 42 height 7
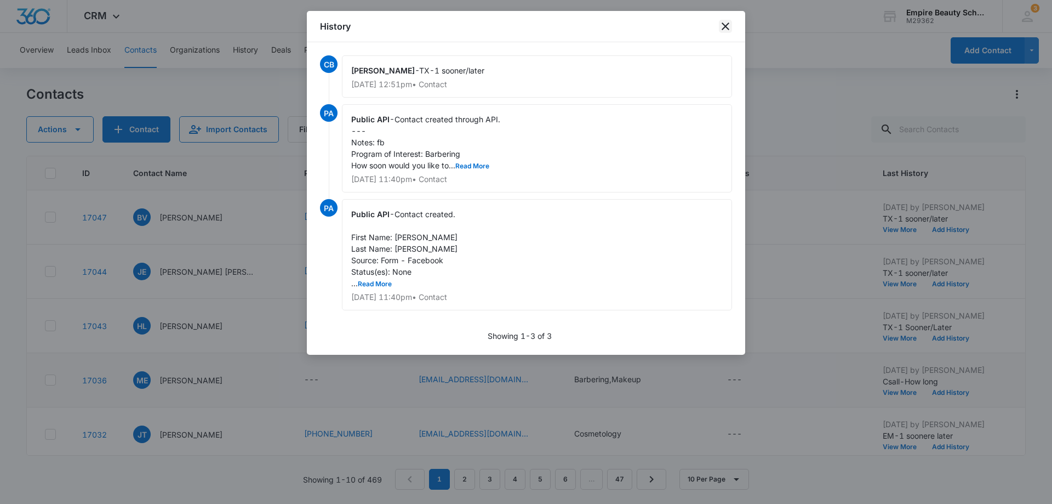
click at [727, 24] on icon "close" at bounding box center [726, 26] width 8 height 8
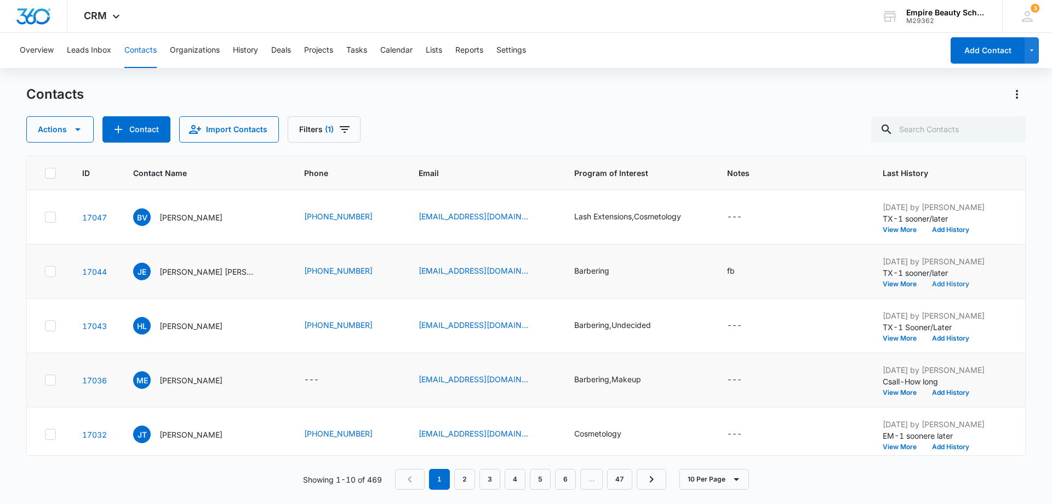
click at [941, 282] on button "Add History" at bounding box center [951, 284] width 53 height 7
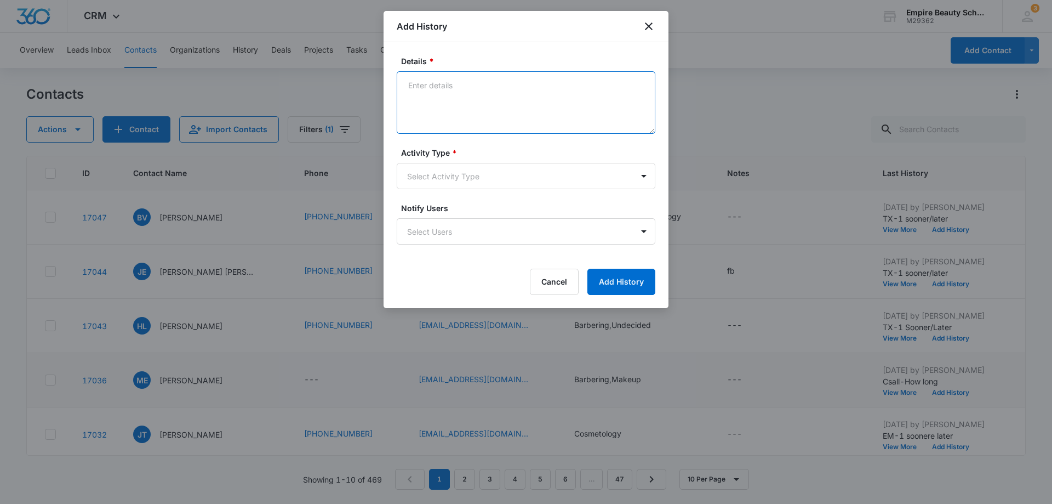
click at [424, 95] on textarea "Details *" at bounding box center [526, 102] width 259 height 62
type textarea "call-1 soon/[PERSON_NAME]"
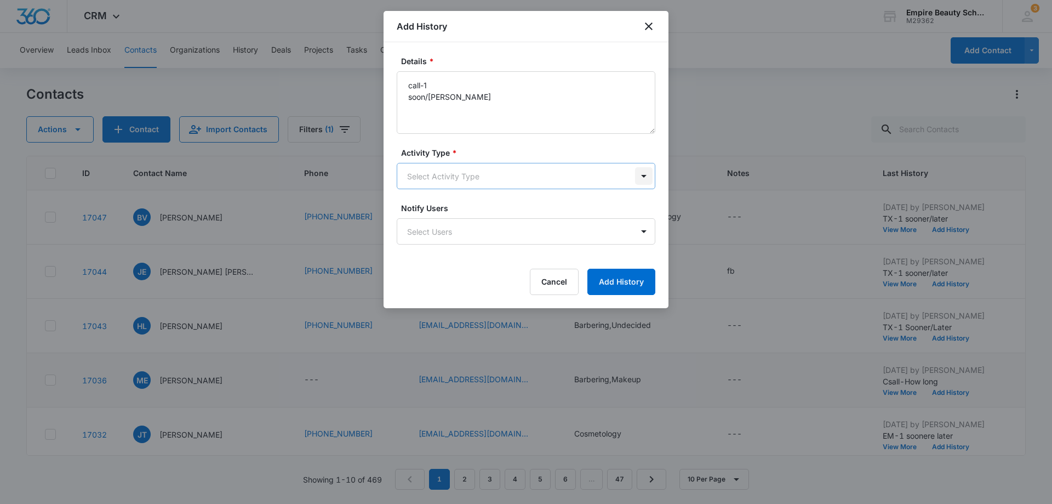
click at [647, 174] on body "CRM Apps Forms CRM Email Shop Payments POS Files Brand Settings AI Assistant Em…" at bounding box center [526, 252] width 1052 height 504
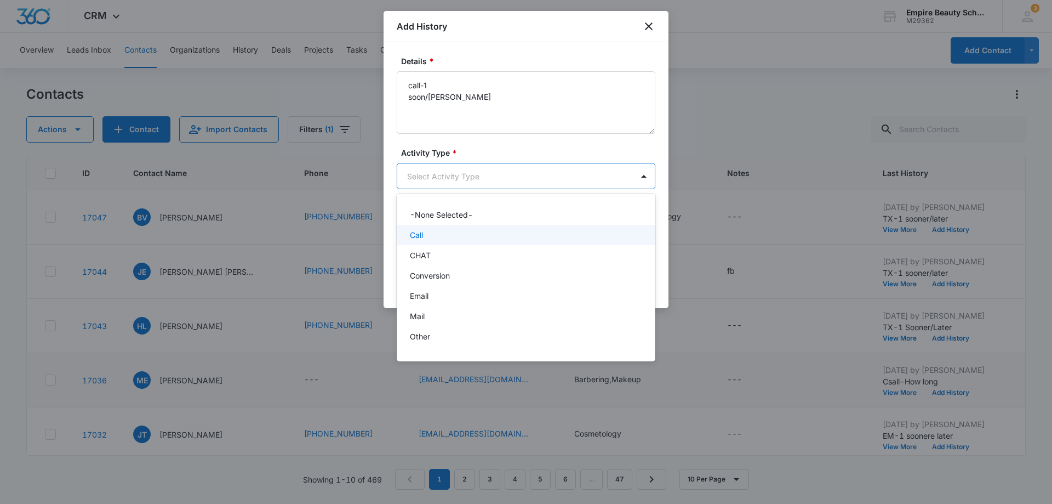
click at [550, 231] on div "Call" at bounding box center [525, 235] width 230 height 12
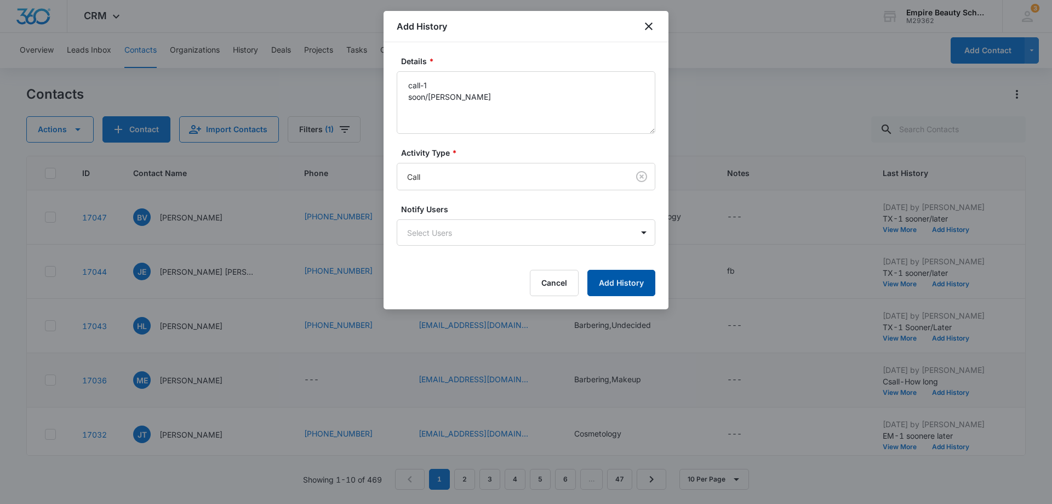
click at [640, 285] on button "Add History" at bounding box center [622, 283] width 68 height 26
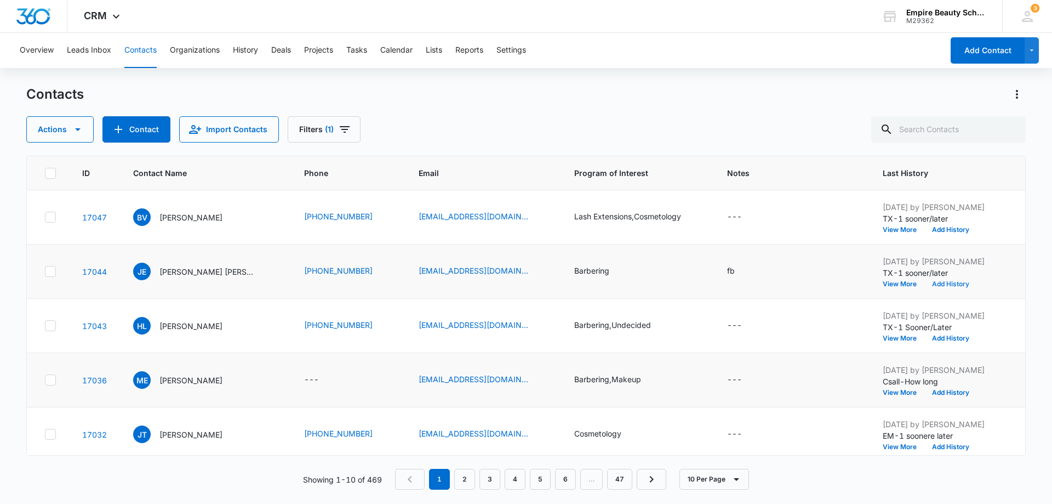
click at [941, 286] on button "Add History" at bounding box center [951, 284] width 53 height 7
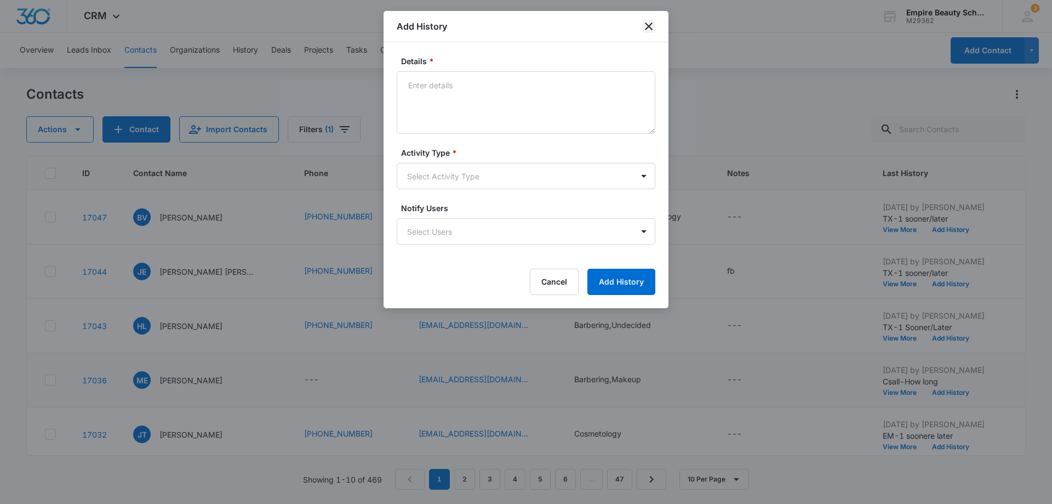
click at [651, 26] on icon "close" at bounding box center [648, 26] width 13 height 13
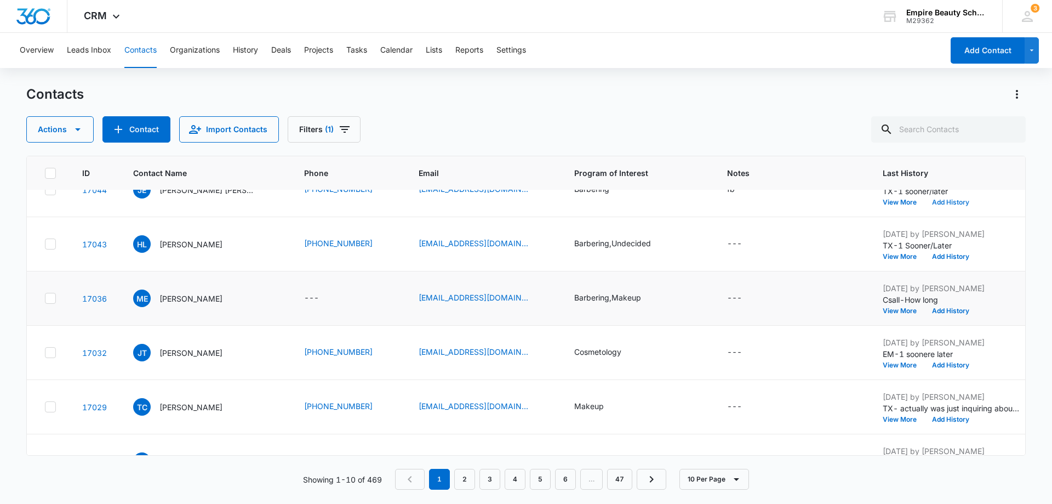
scroll to position [55, 0]
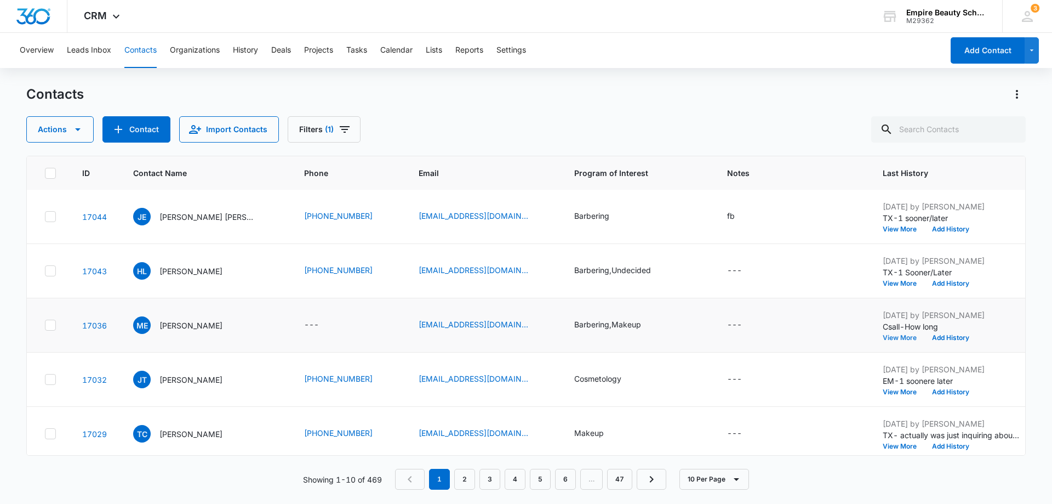
click at [901, 335] on button "View More" at bounding box center [904, 337] width 42 height 7
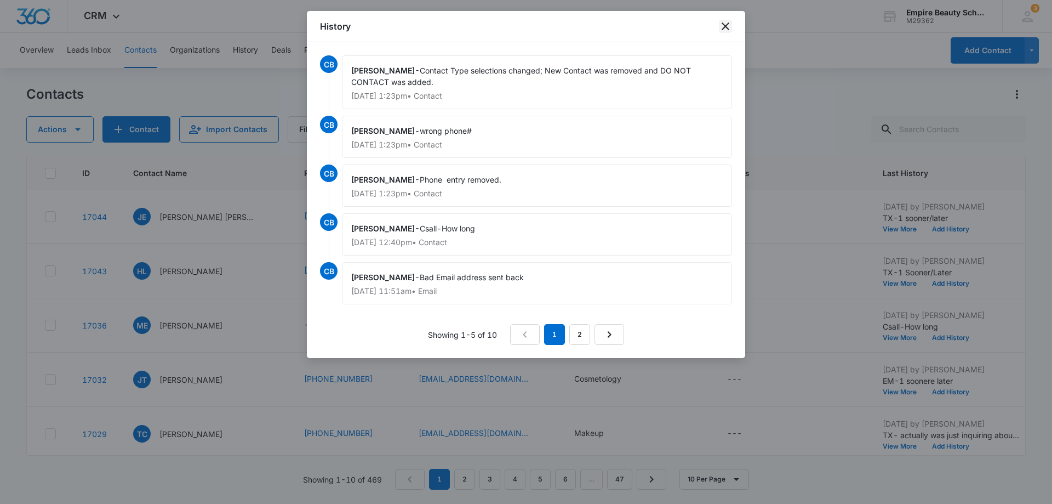
click at [722, 26] on icon "close" at bounding box center [725, 26] width 13 height 13
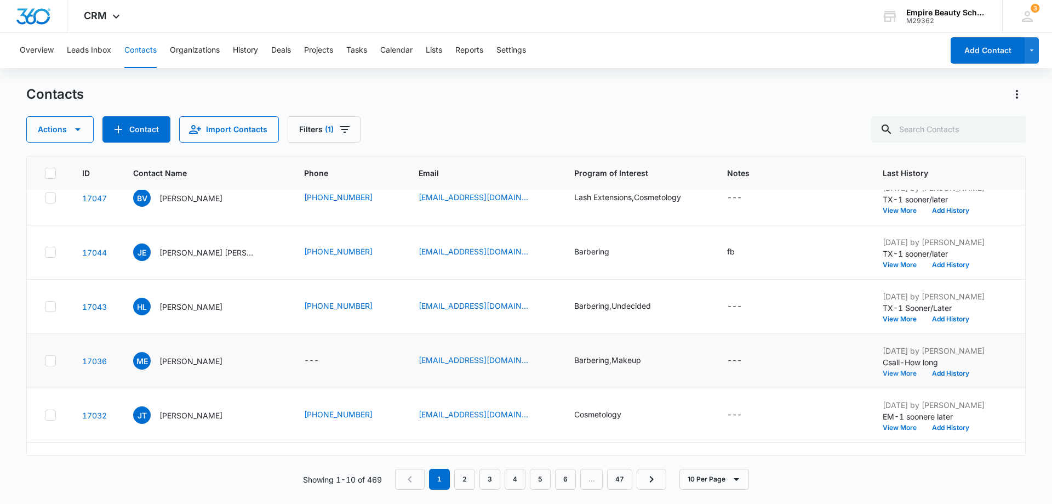
scroll to position [0, 0]
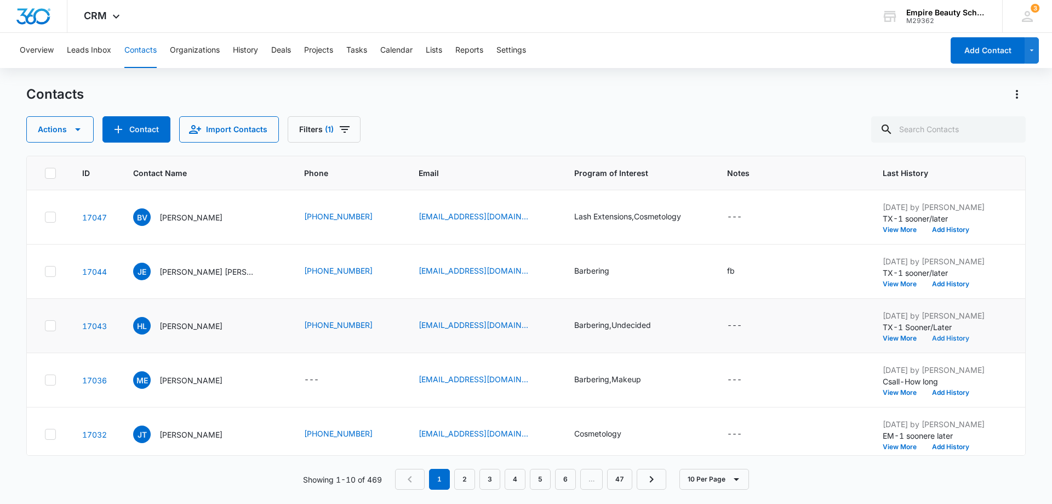
click at [943, 338] on button "Add History" at bounding box center [951, 338] width 53 height 7
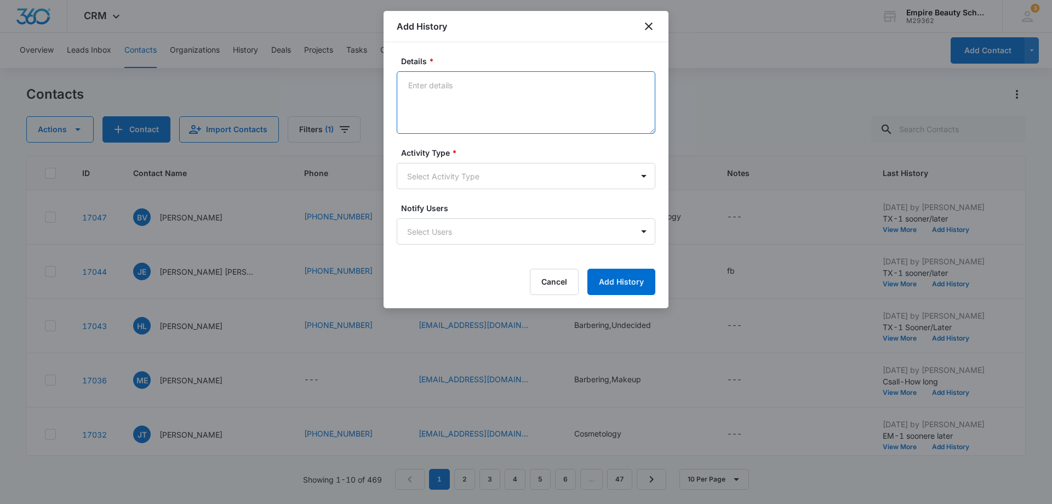
click at [420, 86] on textarea "Details *" at bounding box center [526, 102] width 259 height 62
type textarea "emailed-1"
click at [647, 178] on body "CRM Apps Forms CRM Email Shop Payments POS Files Brand Settings AI Assistant Em…" at bounding box center [526, 252] width 1052 height 504
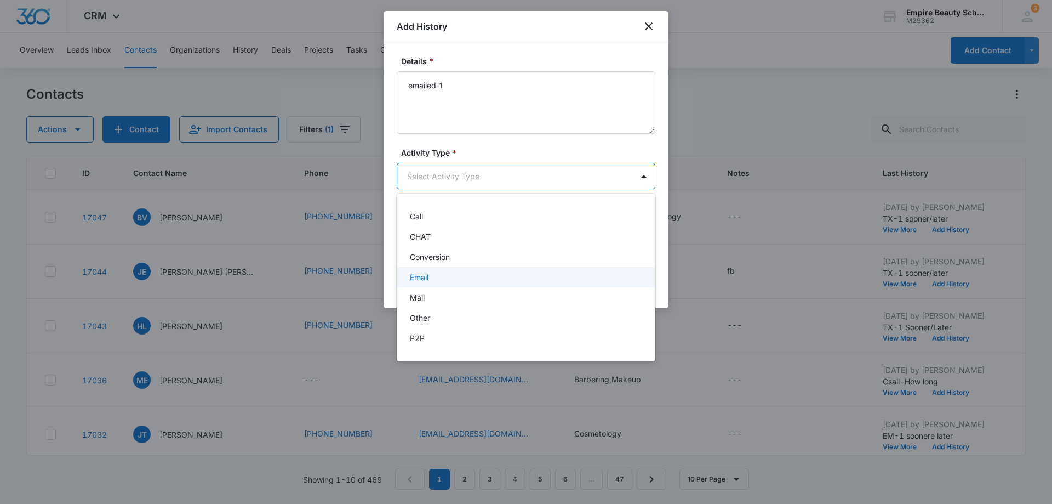
scroll to position [2, 0]
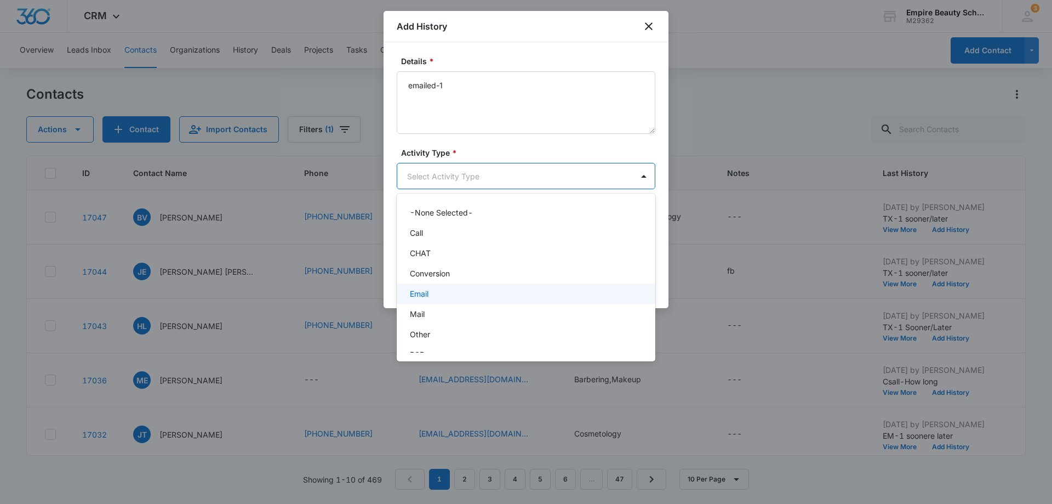
click at [556, 290] on div "Email" at bounding box center [525, 294] width 230 height 12
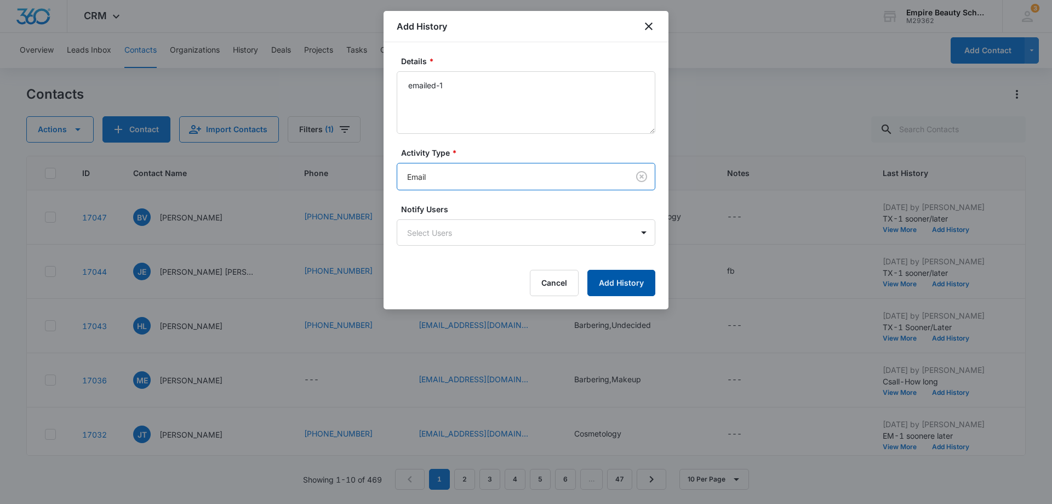
click at [637, 280] on button "Add History" at bounding box center [622, 283] width 68 height 26
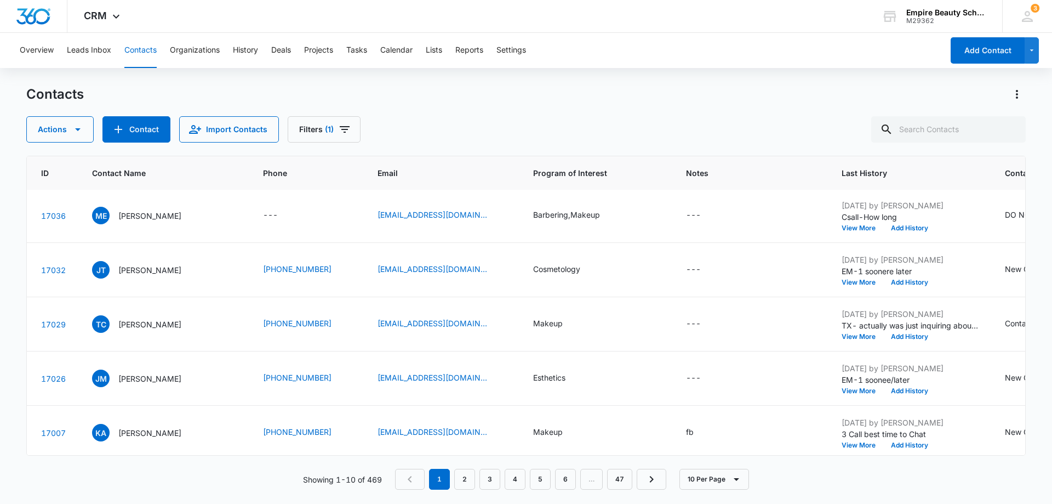
scroll to position [164, 40]
click at [915, 281] on button "Add History" at bounding box center [911, 282] width 53 height 7
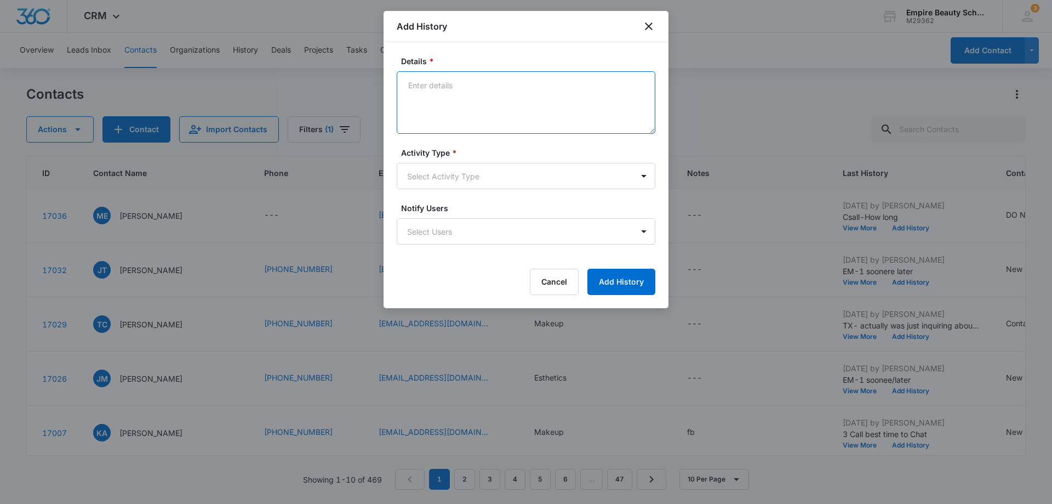
click at [431, 85] on textarea "Details *" at bounding box center [526, 102] width 259 height 62
type textarea "TX-2 How long"
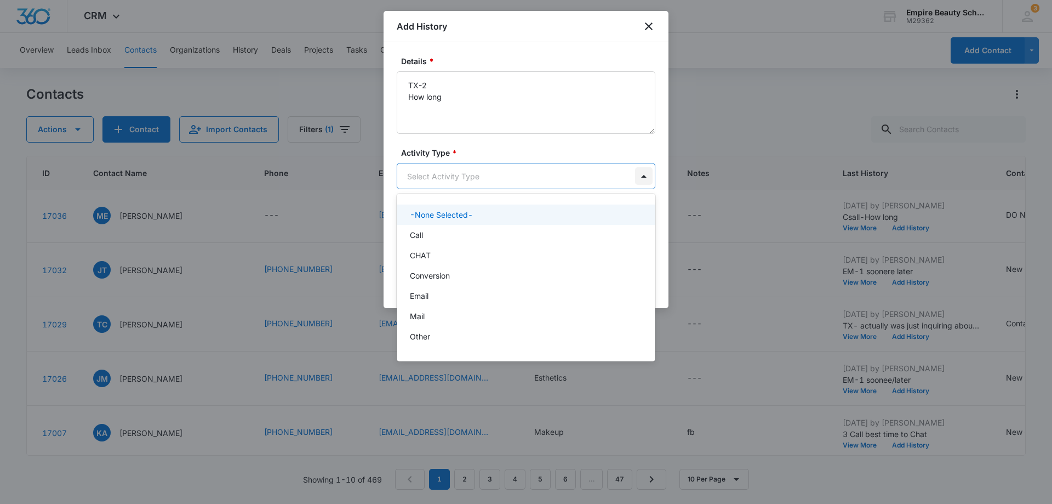
click at [645, 177] on body "CRM Apps Forms CRM Email Shop Payments POS Files Brand Settings AI Assistant Em…" at bounding box center [526, 252] width 1052 height 504
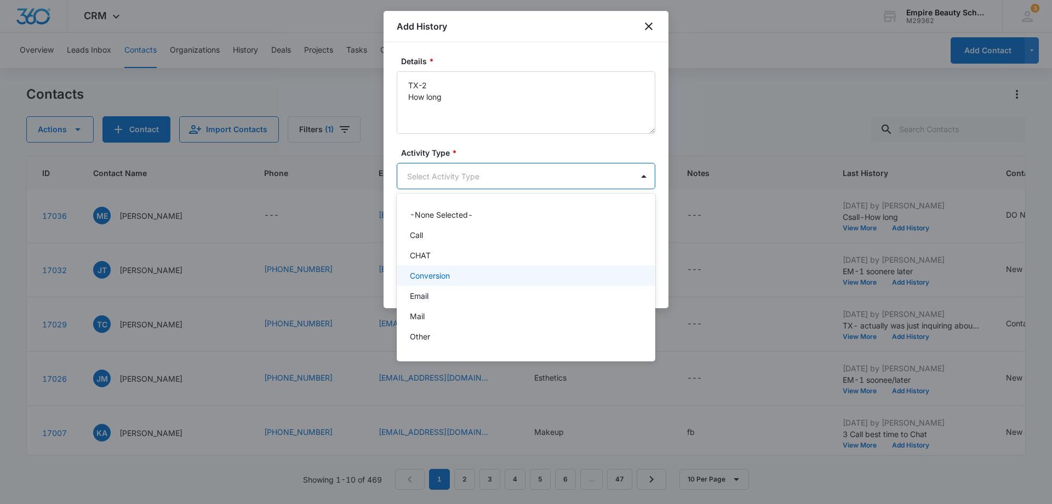
scroll to position [57, 0]
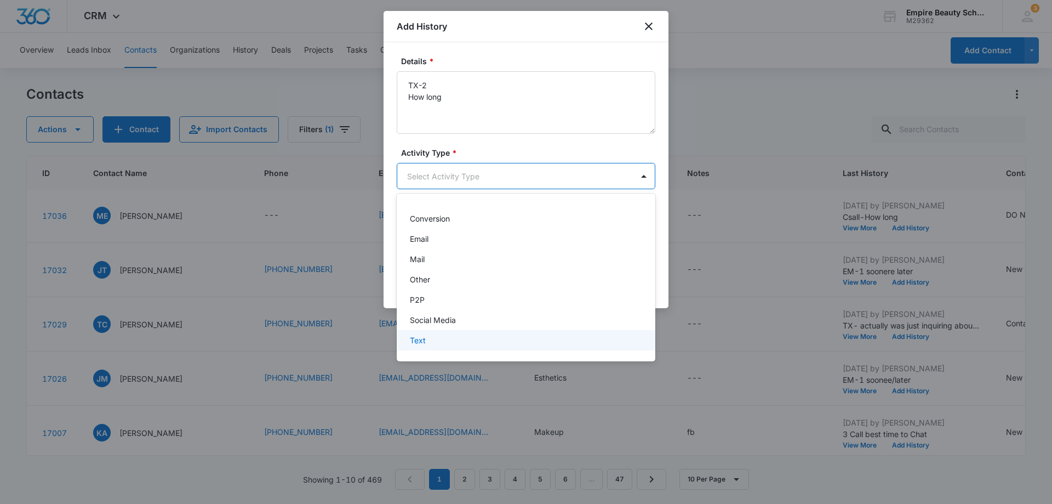
click at [563, 344] on div "Text" at bounding box center [525, 340] width 230 height 12
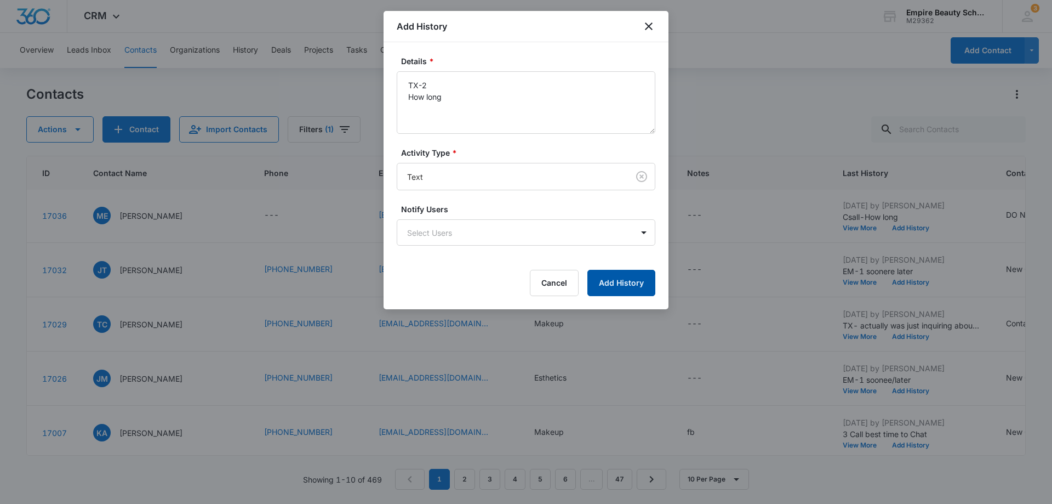
click at [626, 281] on button "Add History" at bounding box center [622, 283] width 68 height 26
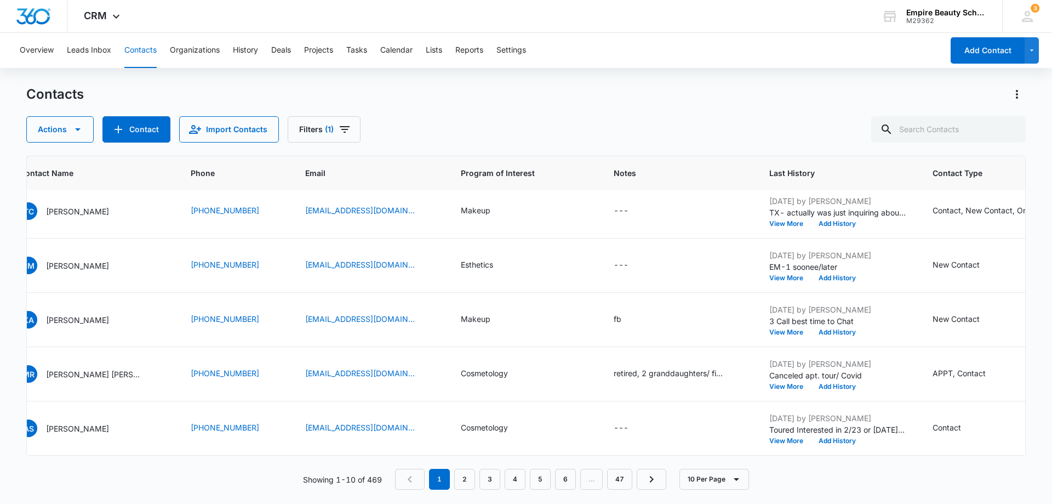
scroll to position [286, 0]
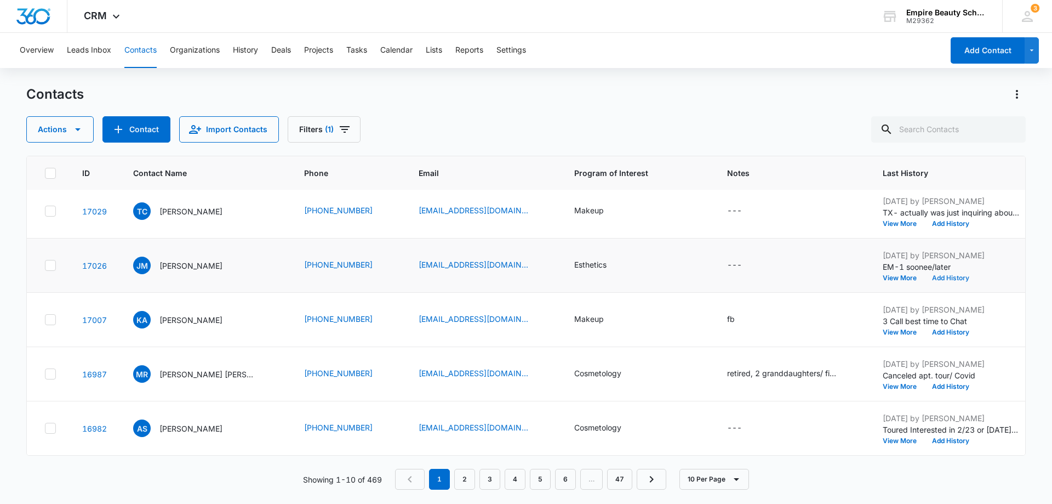
click at [942, 275] on button "Add History" at bounding box center [951, 278] width 53 height 7
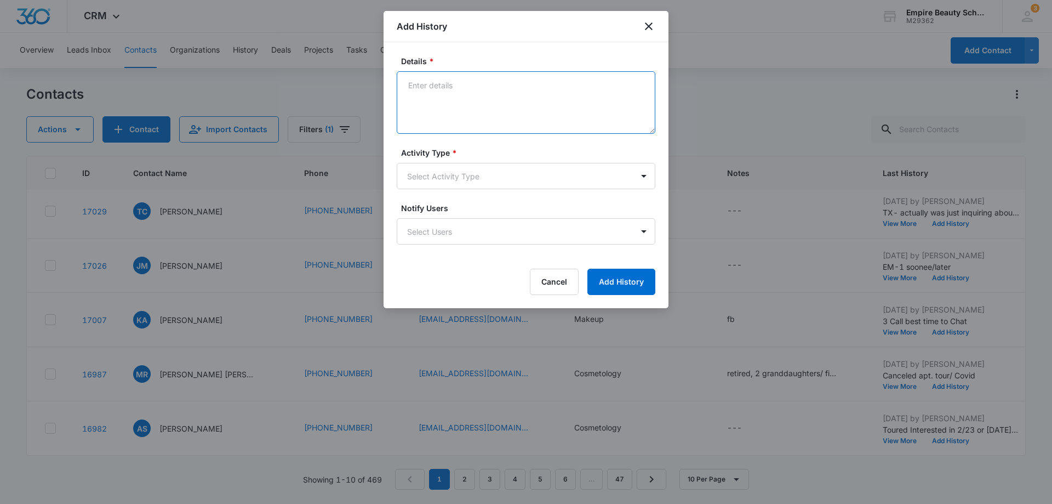
click at [435, 86] on textarea "Details *" at bounding box center [526, 102] width 259 height 62
type textarea "tx-2 how long"
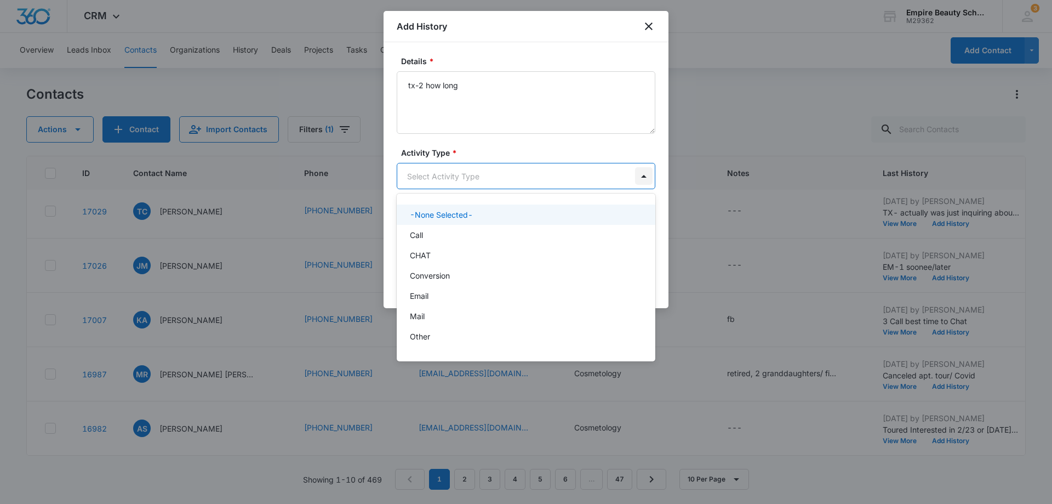
click at [638, 174] on body "CRM Apps Forms CRM Email Shop Payments POS Files Brand Settings AI Assistant Em…" at bounding box center [526, 252] width 1052 height 504
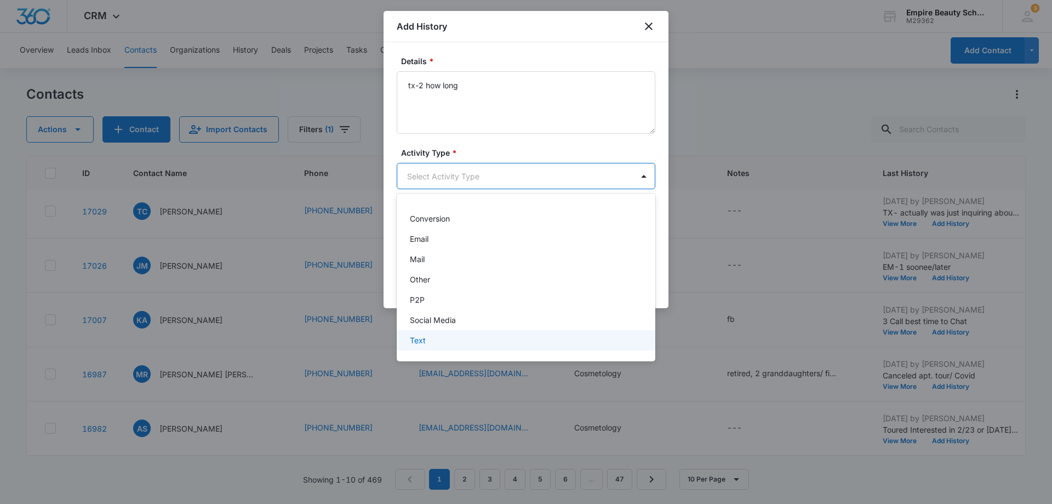
click at [481, 337] on div "Text" at bounding box center [525, 340] width 230 height 12
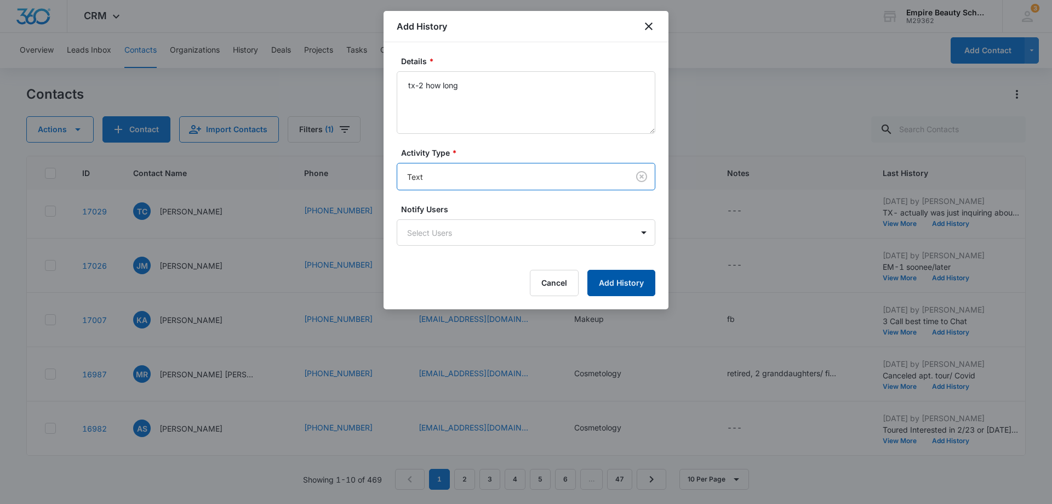
click at [618, 274] on button "Add History" at bounding box center [622, 283] width 68 height 26
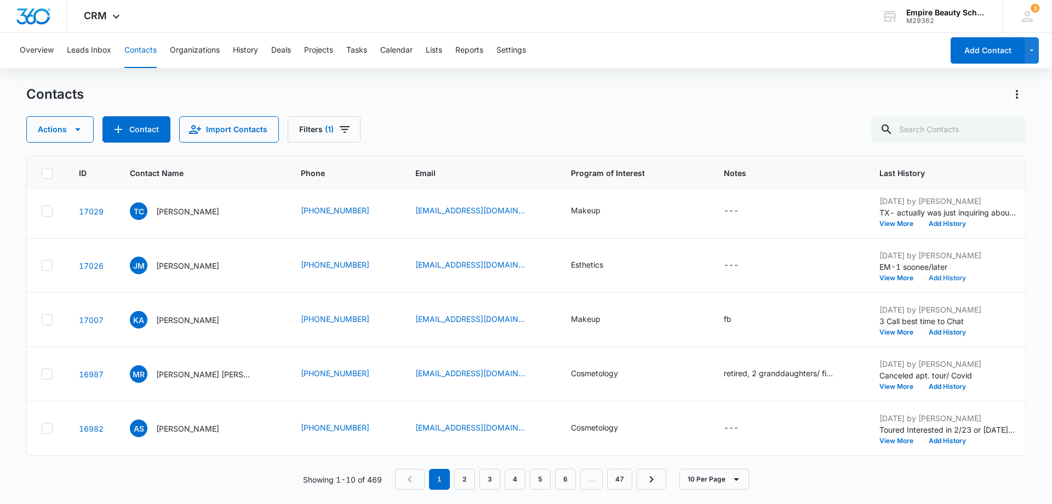
scroll to position [286, 0]
click at [896, 437] on button "View More" at bounding box center [904, 440] width 42 height 7
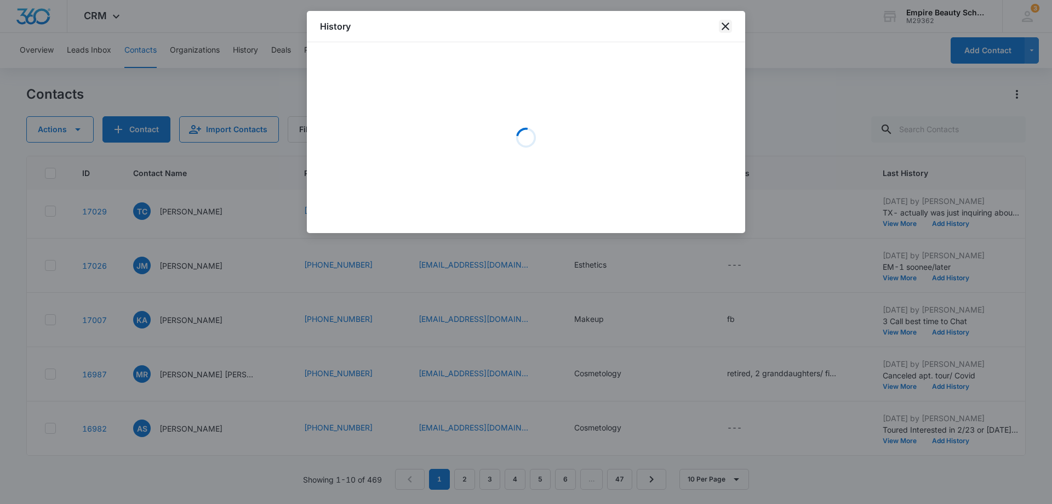
click at [720, 26] on icon "close" at bounding box center [725, 26] width 13 height 13
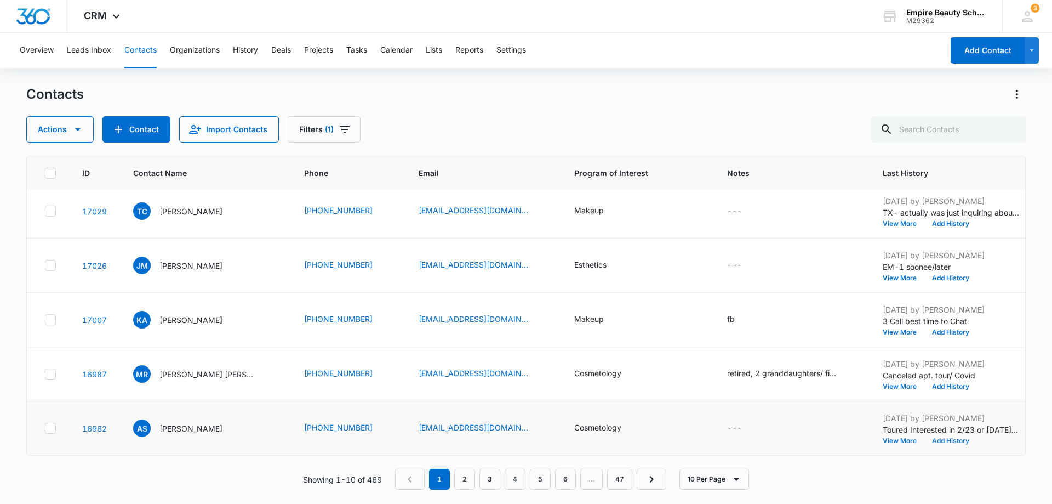
click at [964, 426] on div "[DATE] by [PERSON_NAME] Toured Interested in 2/23 or [DATE] COS She is nurse ap…" at bounding box center [951, 428] width 137 height 32
click at [958, 437] on button "Add History" at bounding box center [951, 440] width 53 height 7
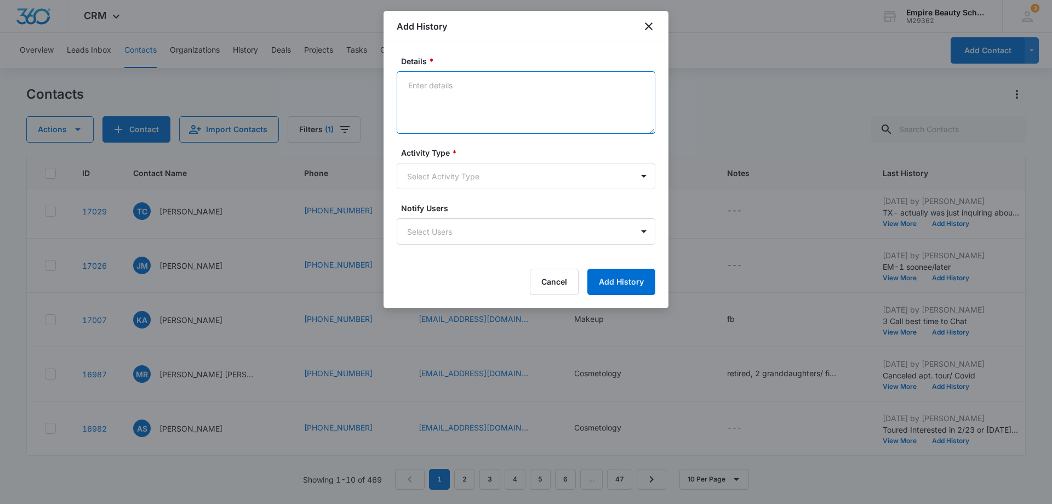
click at [435, 93] on textarea "Details *" at bounding box center [526, 102] width 259 height 62
type textarea "Tx- follow up to tour have info love to share . Chat?"
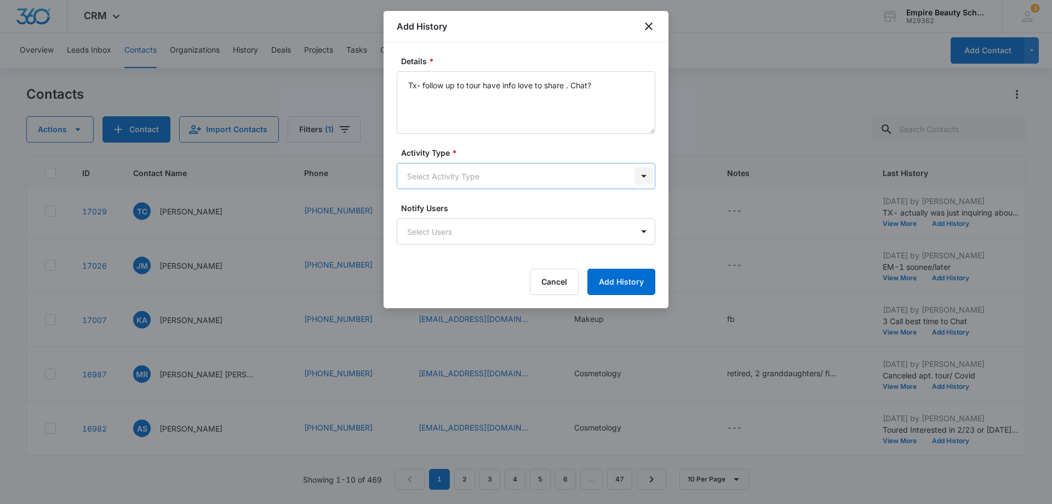
click at [642, 176] on body "CRM Apps Forms CRM Email Shop Payments POS Files Brand Settings AI Assistant Em…" at bounding box center [526, 252] width 1052 height 504
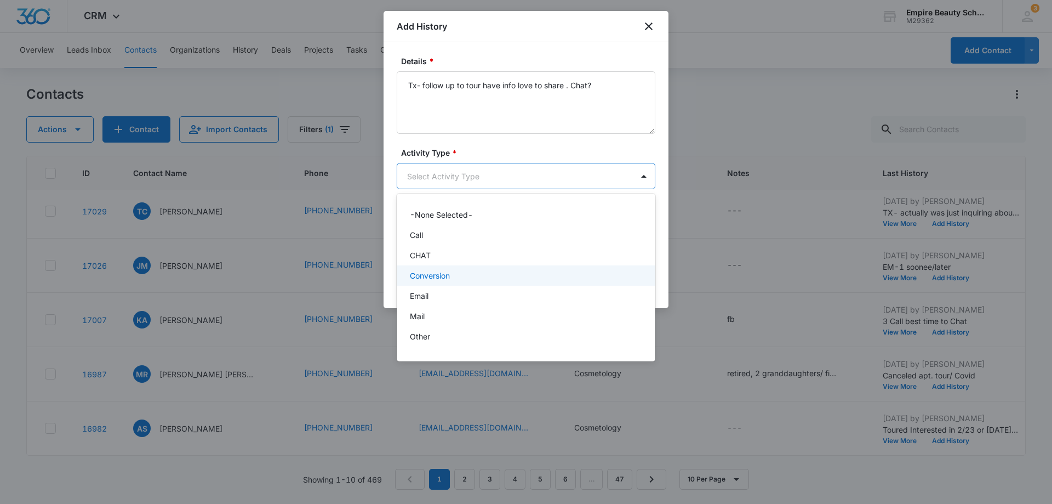
scroll to position [57, 0]
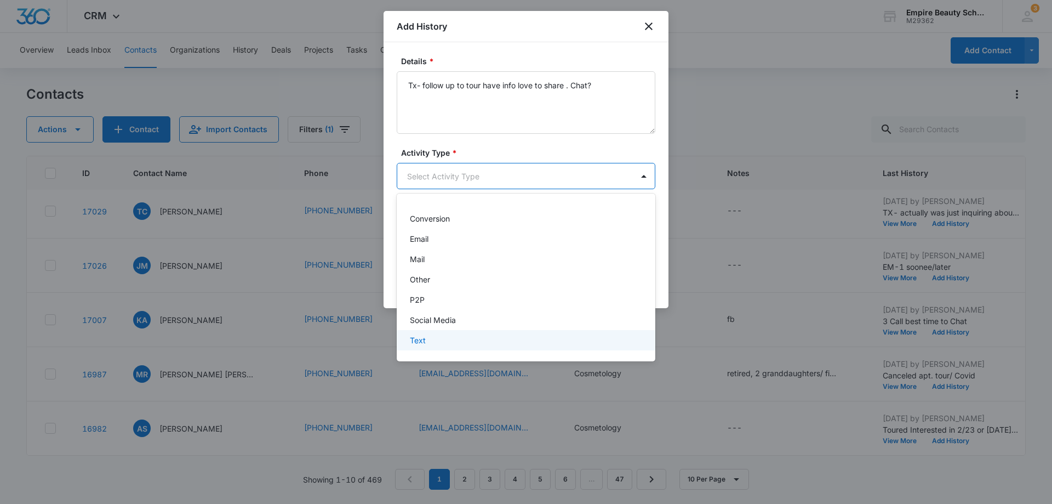
click at [582, 338] on div "Text" at bounding box center [525, 340] width 230 height 12
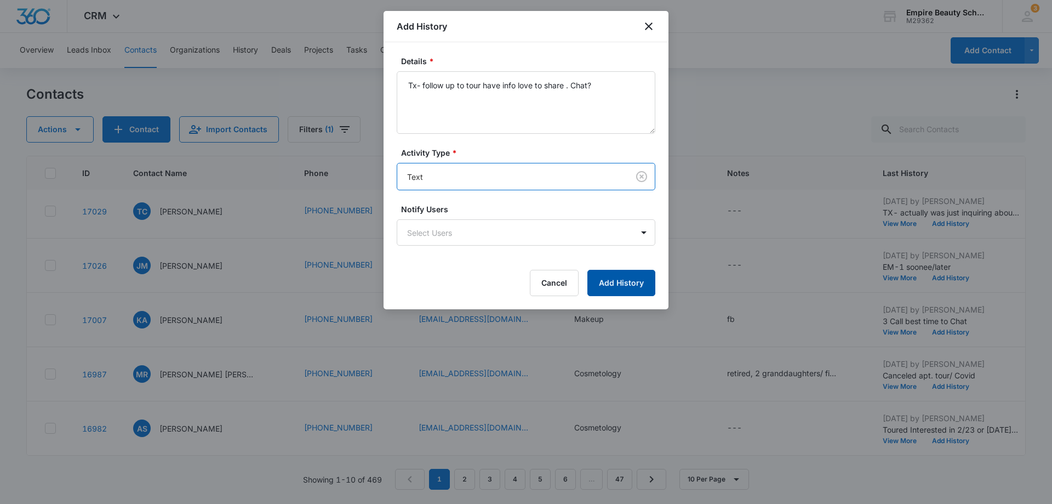
click at [639, 288] on button "Add History" at bounding box center [622, 283] width 68 height 26
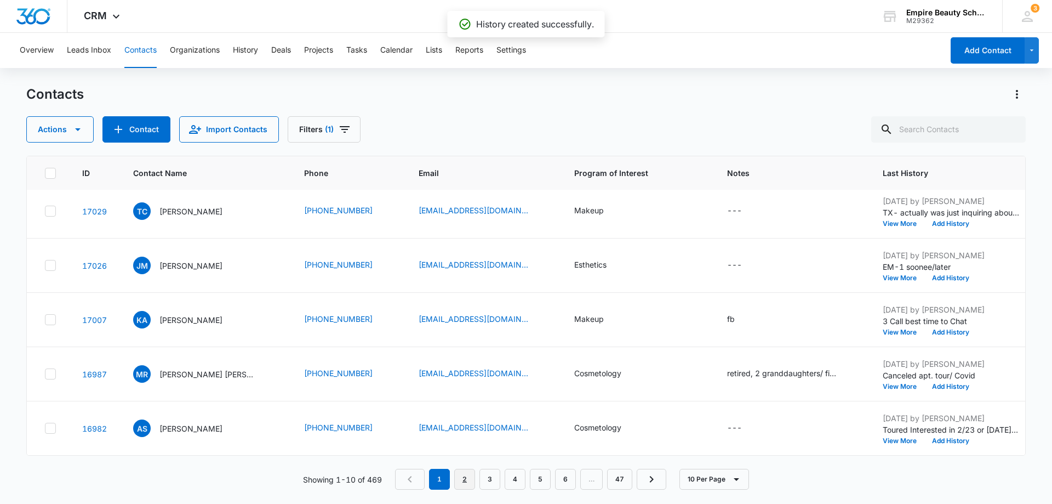
click at [471, 476] on link "2" at bounding box center [464, 479] width 21 height 21
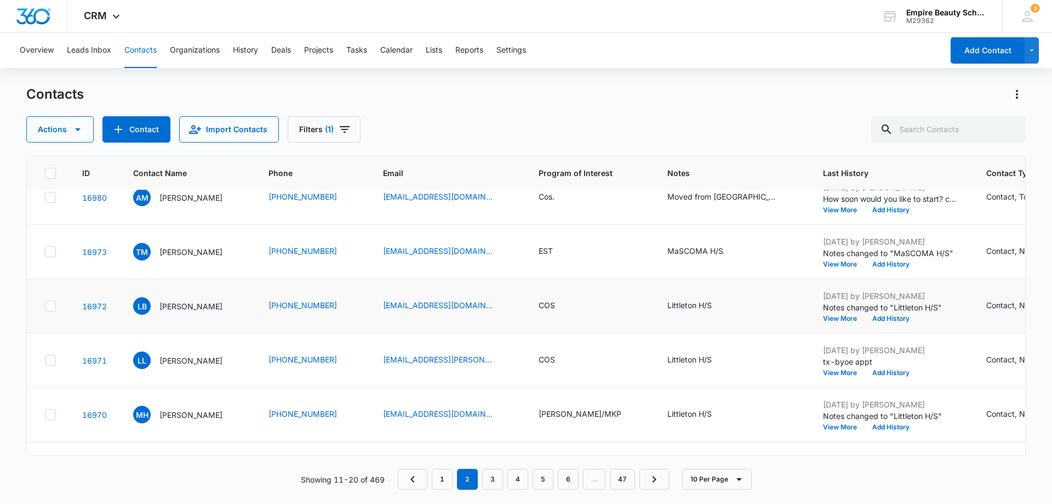
scroll to position [0, 0]
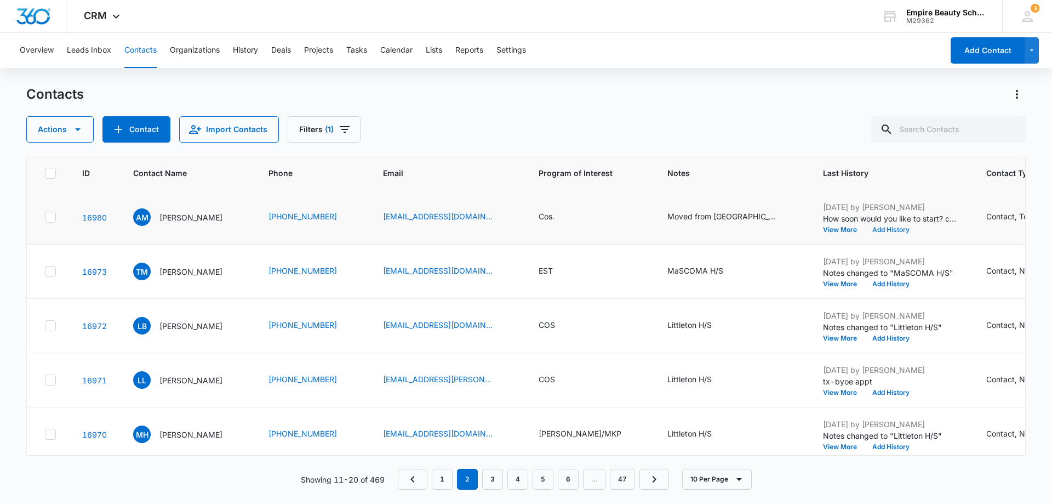
click at [866, 230] on button "Add History" at bounding box center [891, 229] width 53 height 7
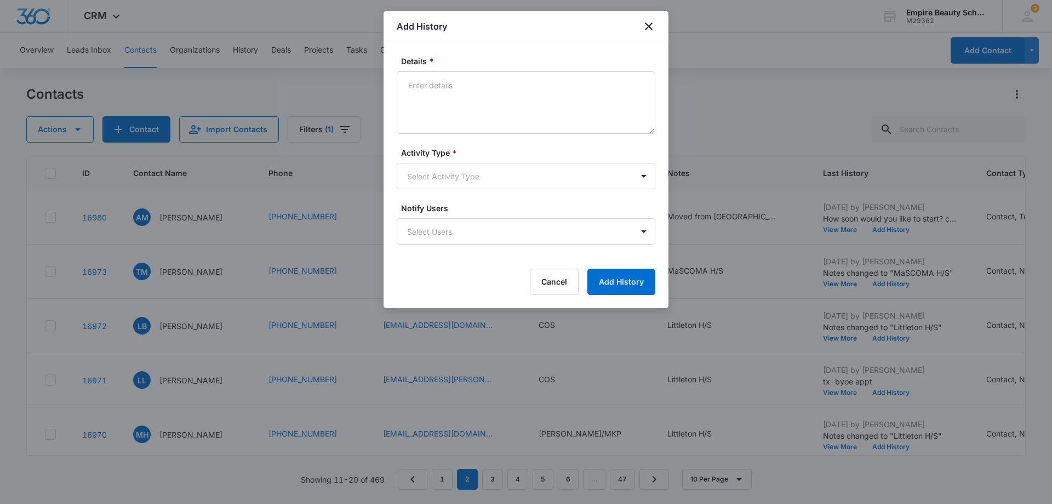
click at [778, 94] on div at bounding box center [526, 252] width 1052 height 504
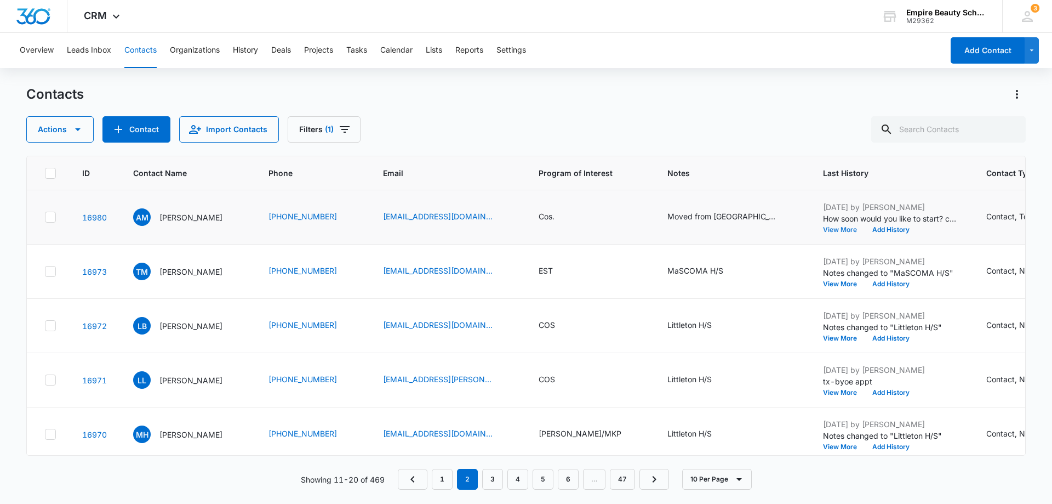
click at [823, 230] on button "View More" at bounding box center [844, 229] width 42 height 7
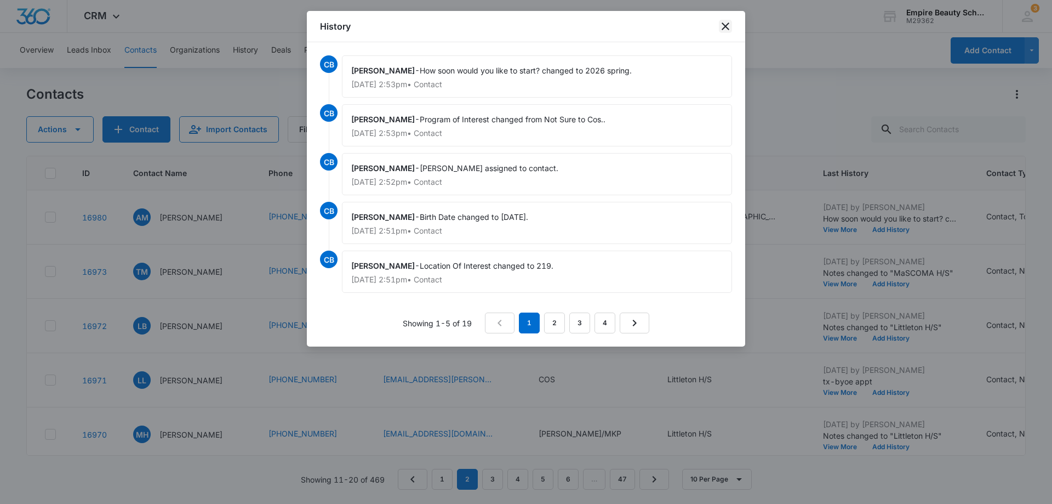
click at [731, 29] on icon "close" at bounding box center [725, 26] width 13 height 13
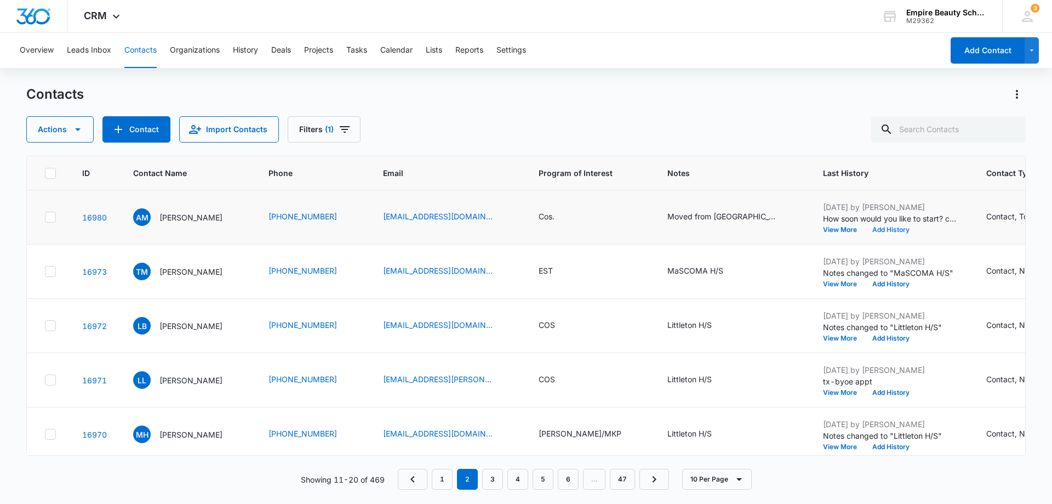
click at [865, 227] on button "Add History" at bounding box center [891, 229] width 53 height 7
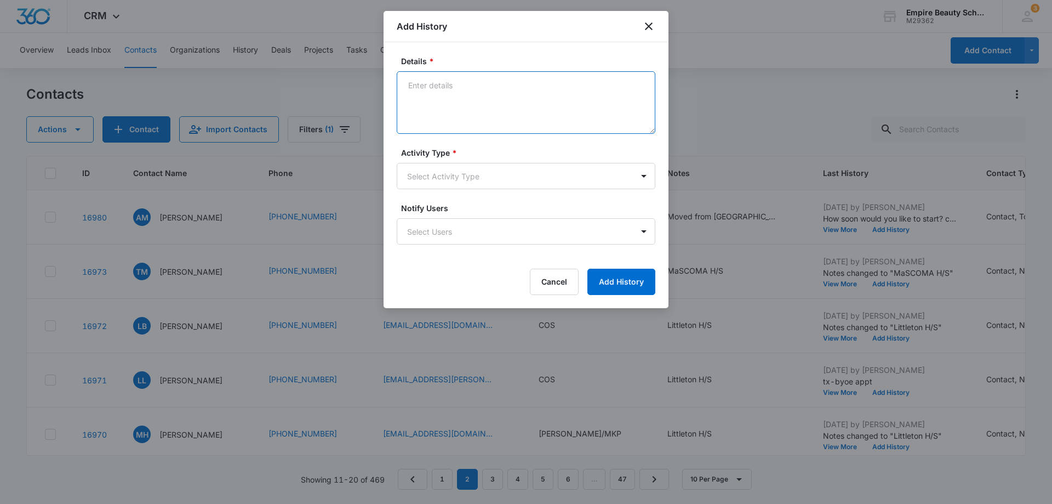
click at [430, 88] on textarea "Details *" at bounding box center [526, 102] width 259 height 62
type textarea "Toured/ spring"
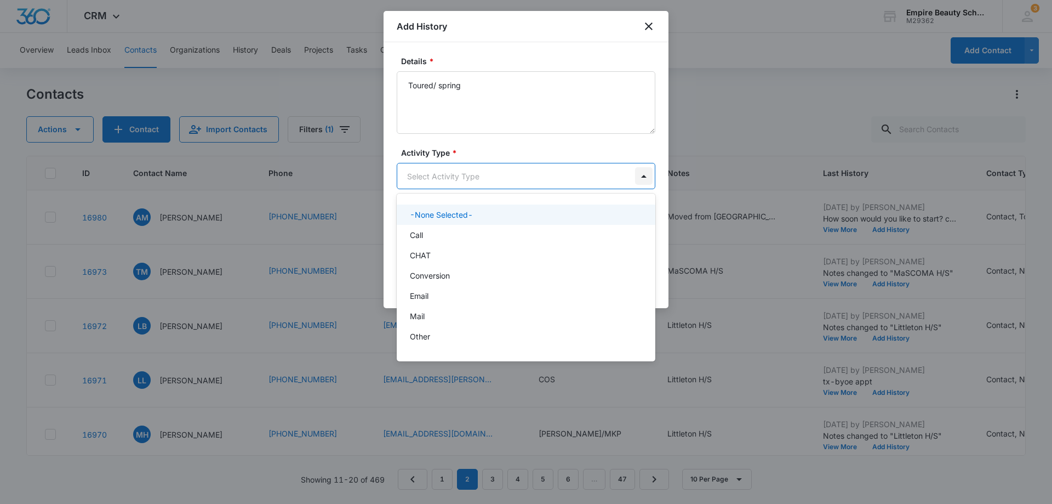
click at [643, 178] on body "CRM Apps Forms CRM Email Shop Payments POS Files Brand Settings AI Assistant Em…" at bounding box center [526, 252] width 1052 height 504
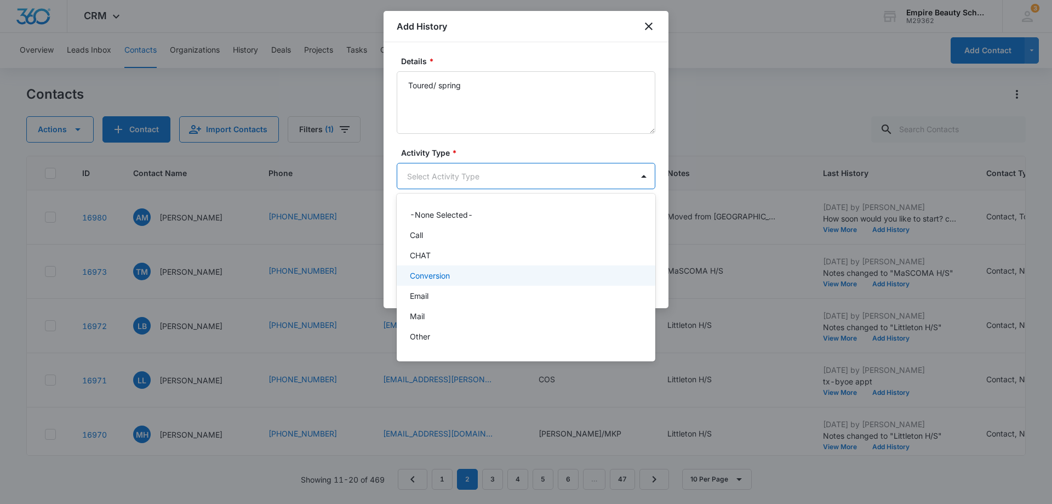
scroll to position [57, 0]
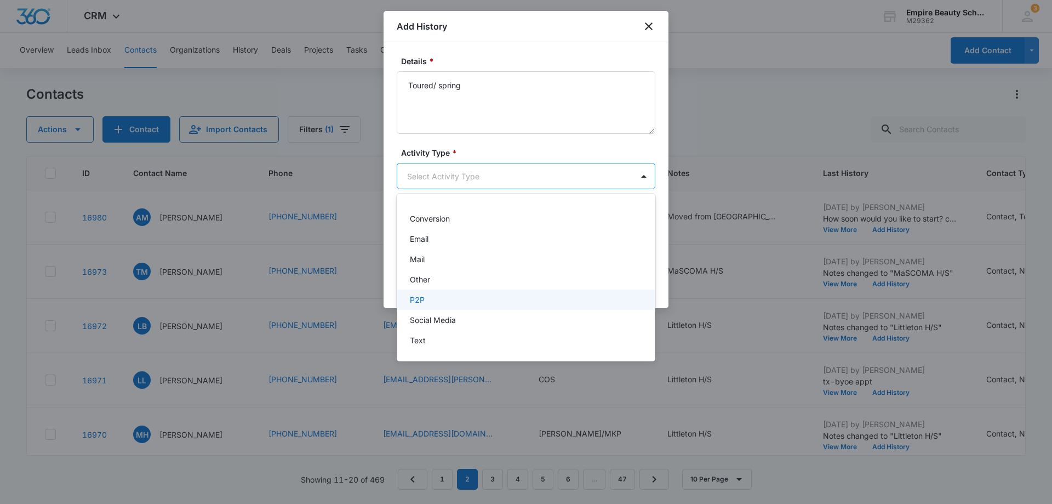
click at [613, 293] on div "P2P" at bounding box center [526, 299] width 259 height 20
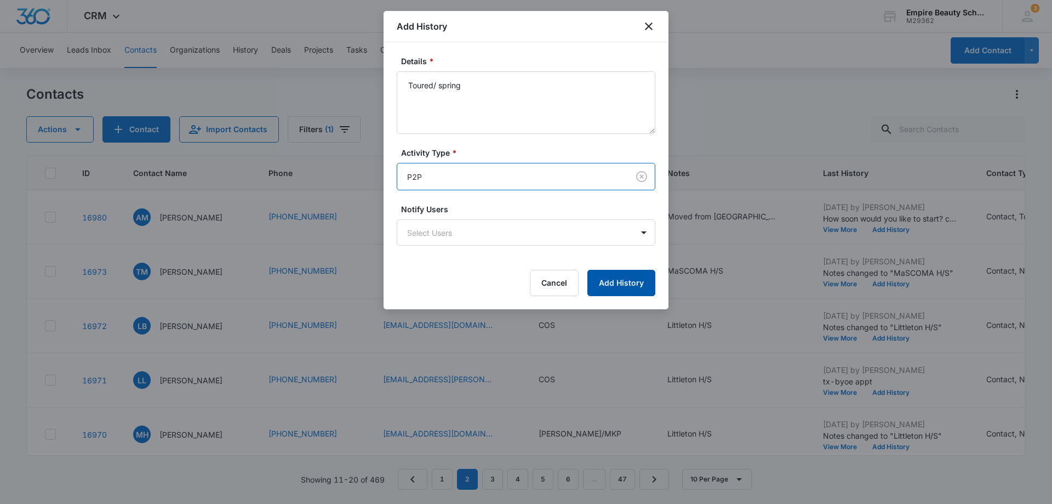
click at [634, 289] on button "Add History" at bounding box center [622, 283] width 68 height 26
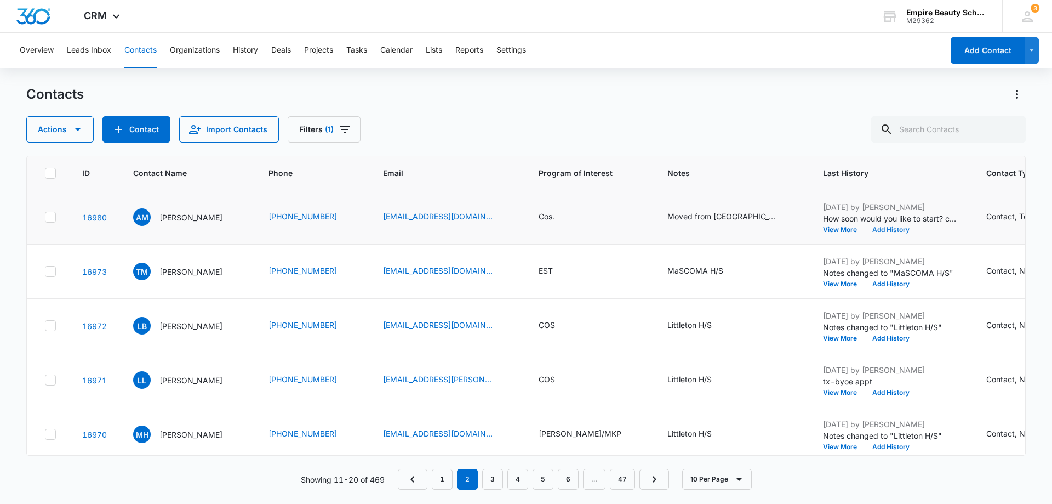
click at [865, 230] on button "Add History" at bounding box center [891, 229] width 53 height 7
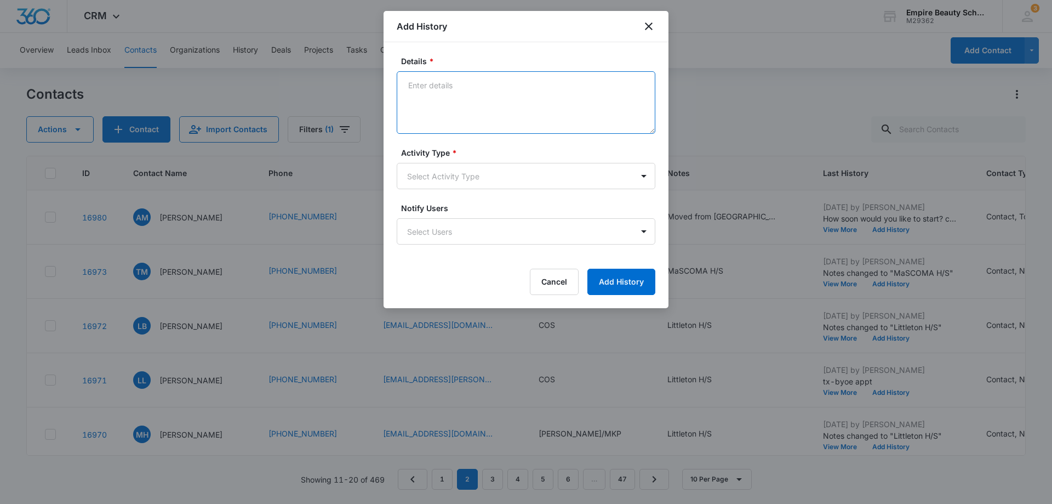
click at [443, 88] on textarea "Details *" at bounding box center [526, 102] width 259 height 62
type textarea "Tx -info on FAFSA Chat?"
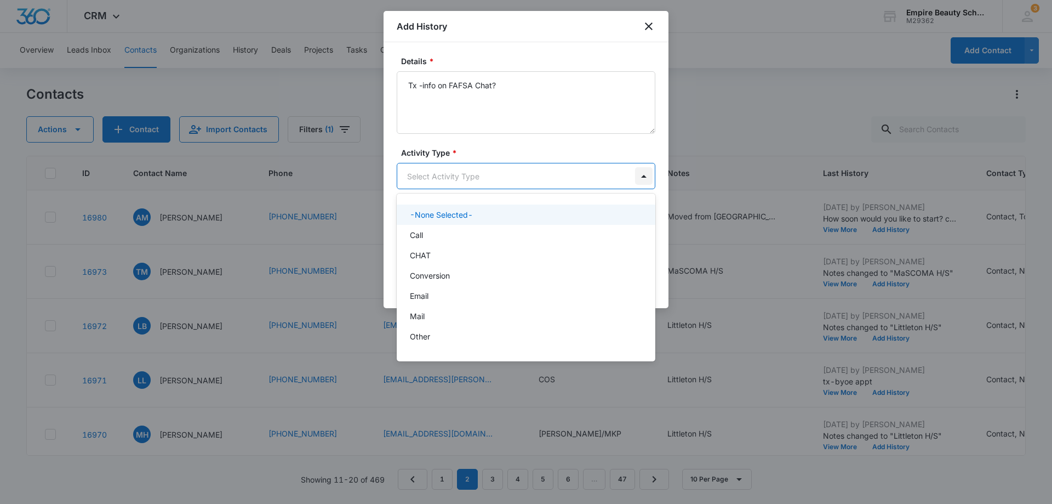
click at [646, 180] on body "CRM Apps Forms CRM Email Shop Payments POS Files Brand Settings AI Assistant Em…" at bounding box center [526, 252] width 1052 height 504
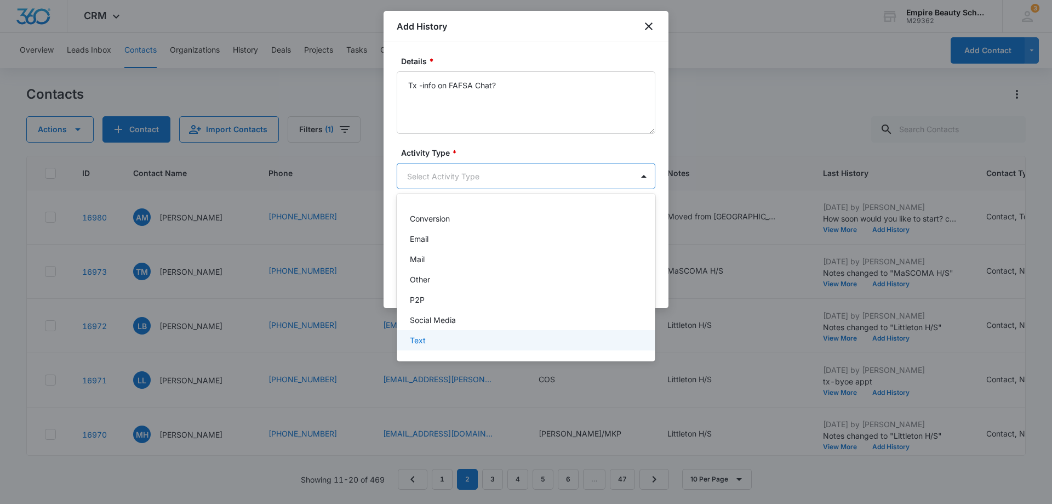
click at [578, 343] on div "Text" at bounding box center [525, 340] width 230 height 12
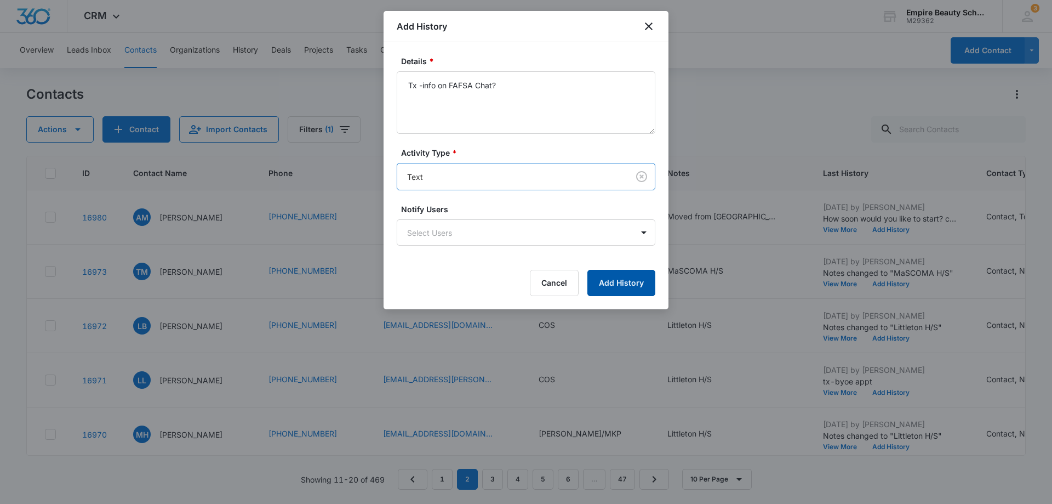
click at [630, 287] on button "Add History" at bounding box center [622, 283] width 68 height 26
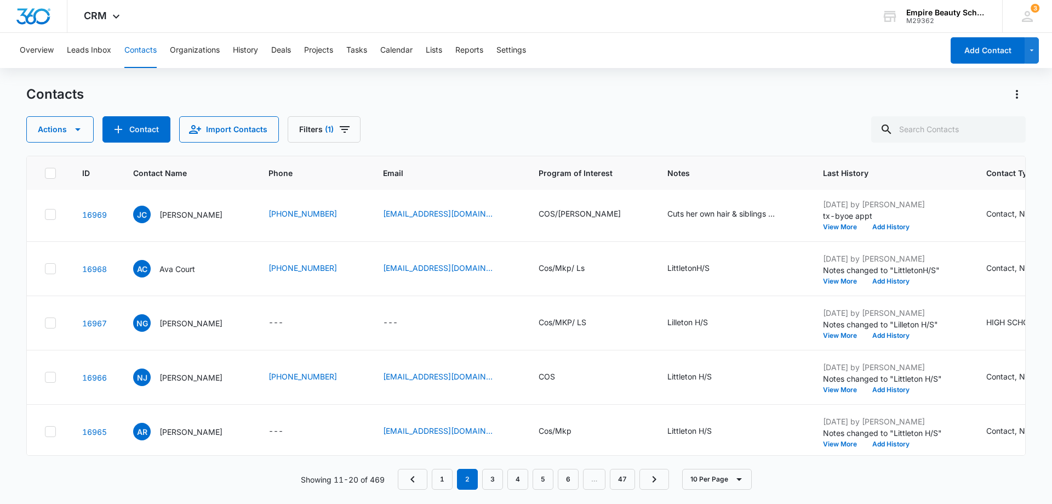
scroll to position [286, 0]
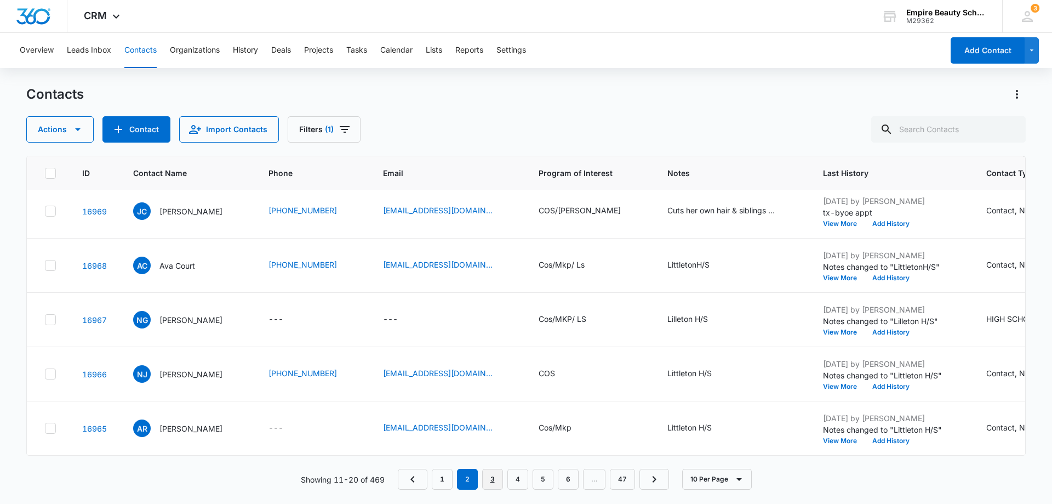
click at [491, 485] on link "3" at bounding box center [492, 479] width 21 height 21
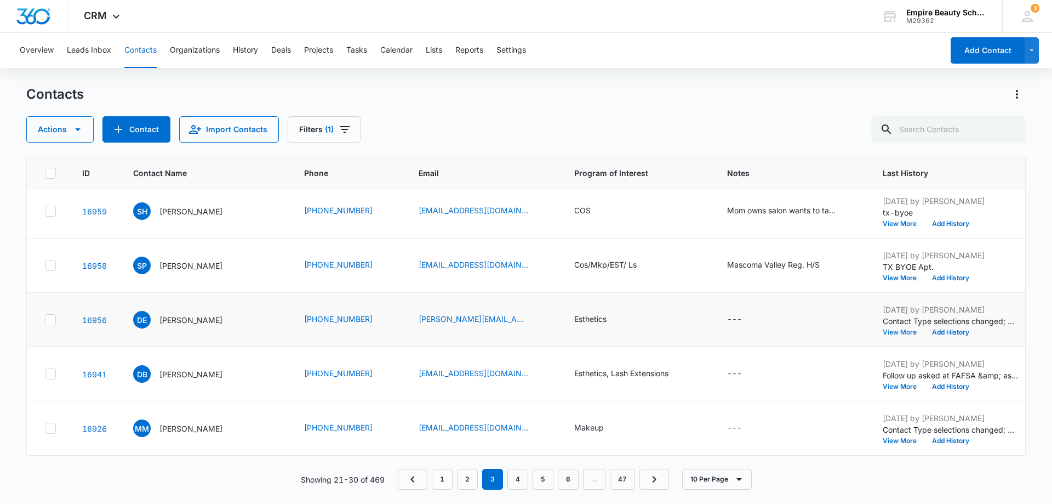
click at [883, 329] on button "View More" at bounding box center [904, 332] width 42 height 7
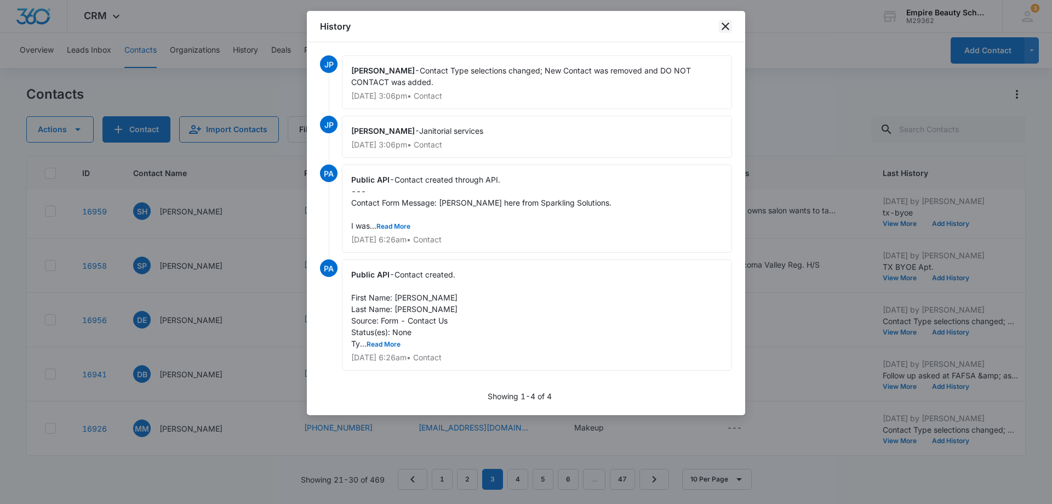
click at [730, 30] on icon "close" at bounding box center [725, 26] width 13 height 13
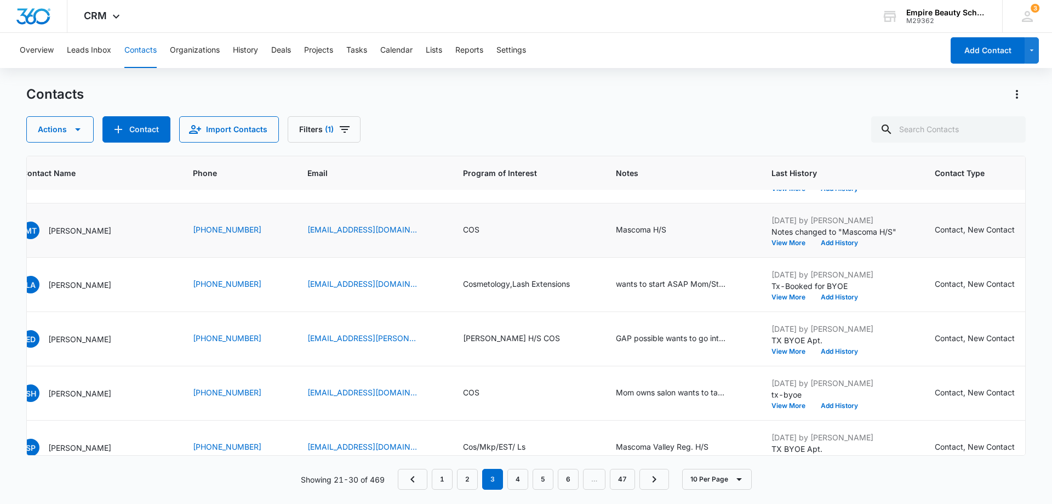
scroll to position [0, 111]
